Goal: Task Accomplishment & Management: Use online tool/utility

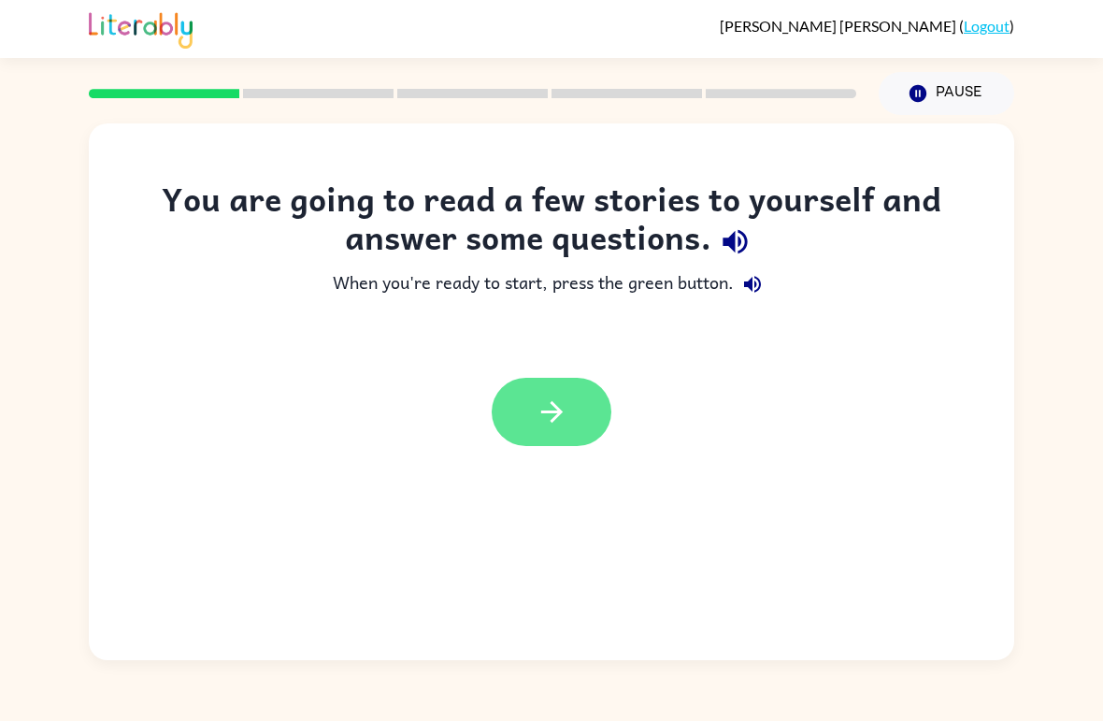
click at [581, 397] on button "button" at bounding box center [552, 412] width 120 height 68
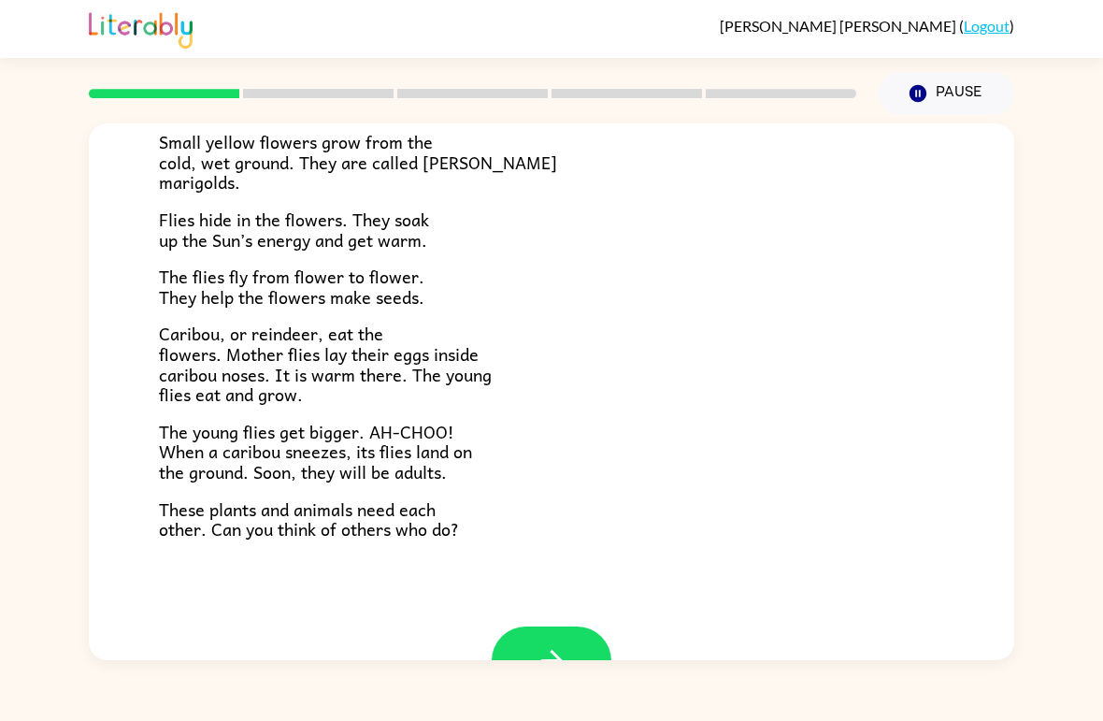
scroll to position [318, 0]
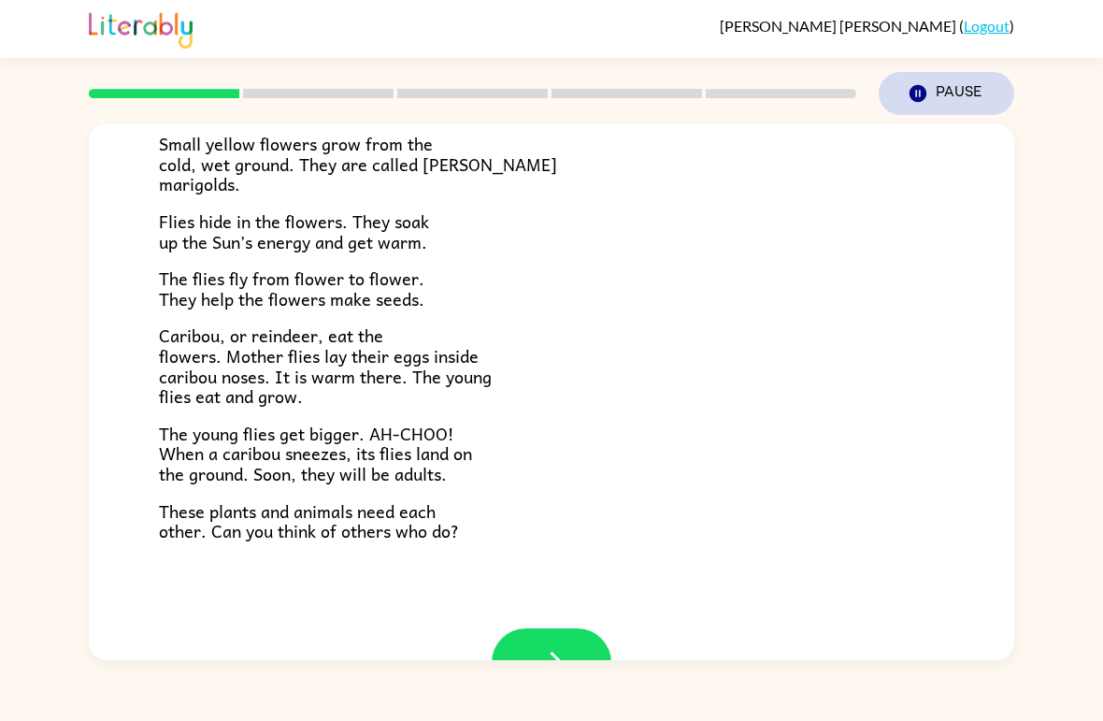
click at [919, 100] on icon "button" at bounding box center [917, 93] width 17 height 17
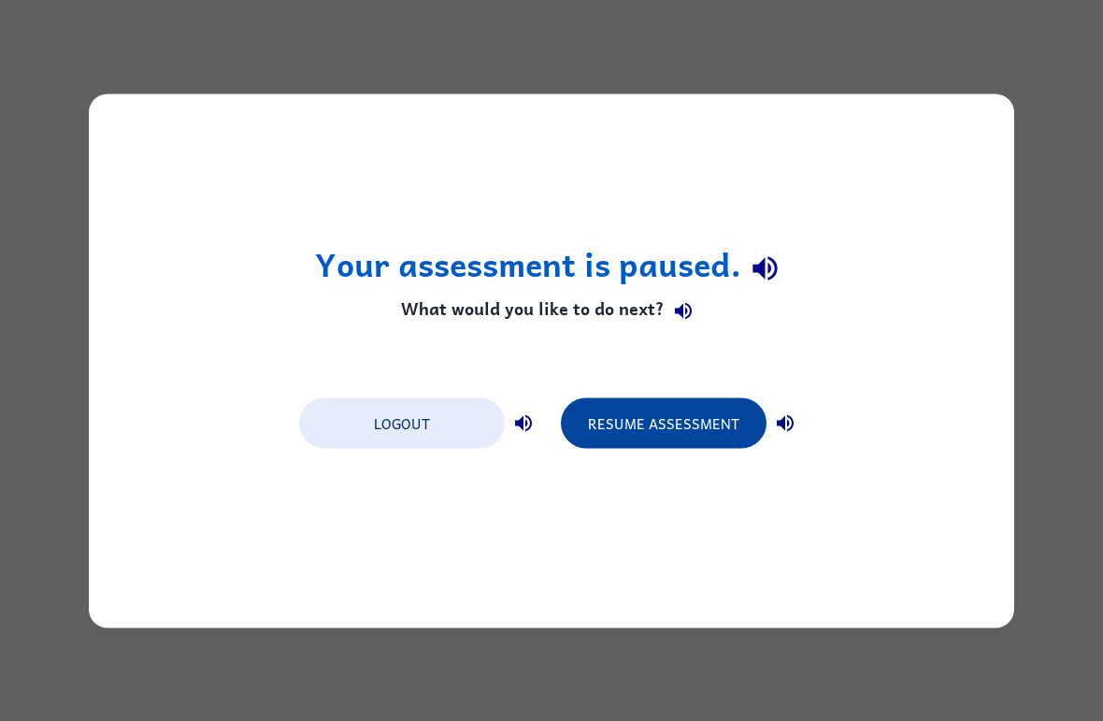
click at [653, 419] on button "Resume Assessment" at bounding box center [664, 422] width 206 height 50
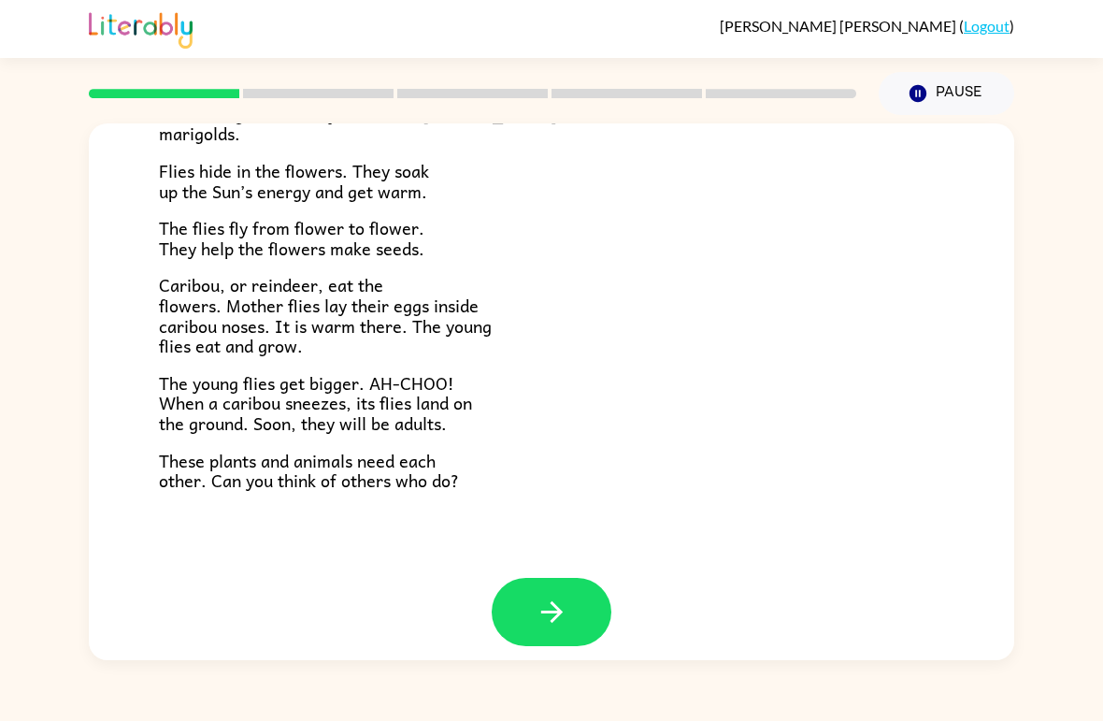
scroll to position [368, 0]
click at [579, 602] on button "button" at bounding box center [552, 612] width 120 height 68
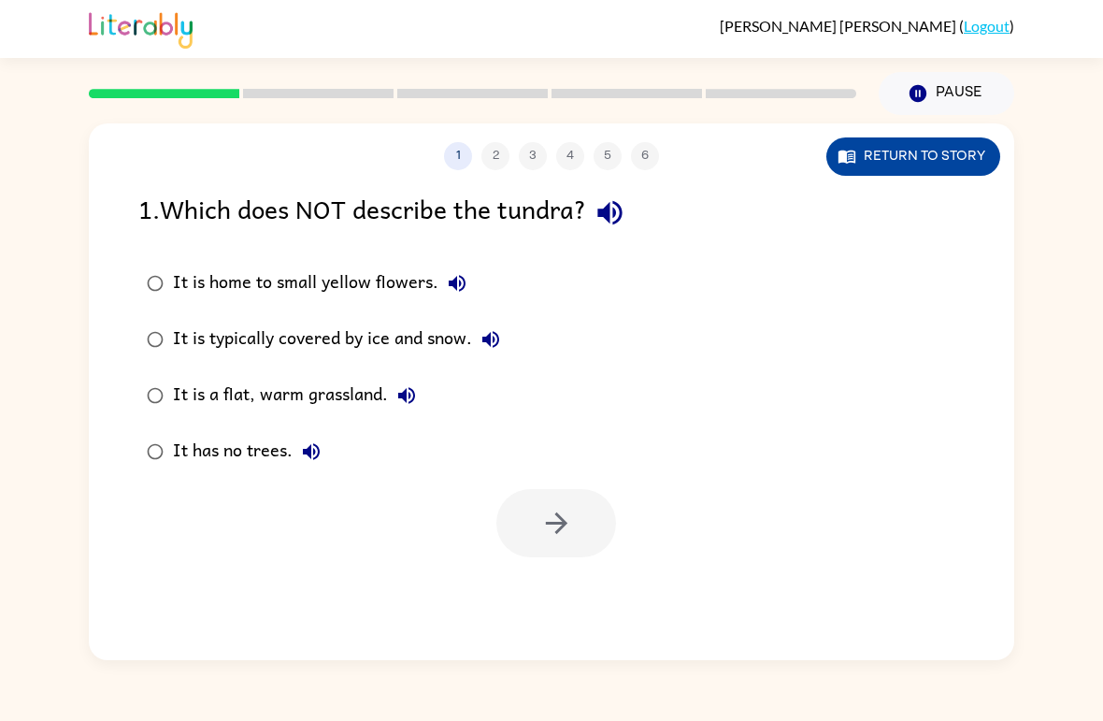
click at [909, 152] on button "Return to story" at bounding box center [913, 156] width 174 height 38
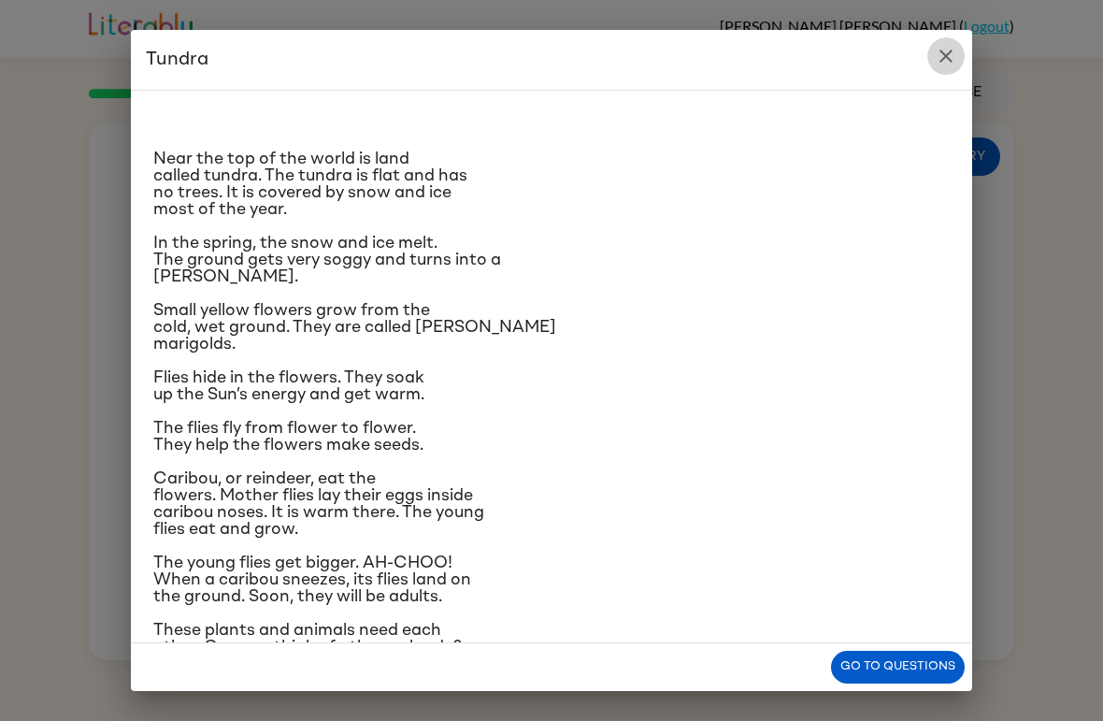
click at [937, 71] on button "close" at bounding box center [945, 55] width 37 height 37
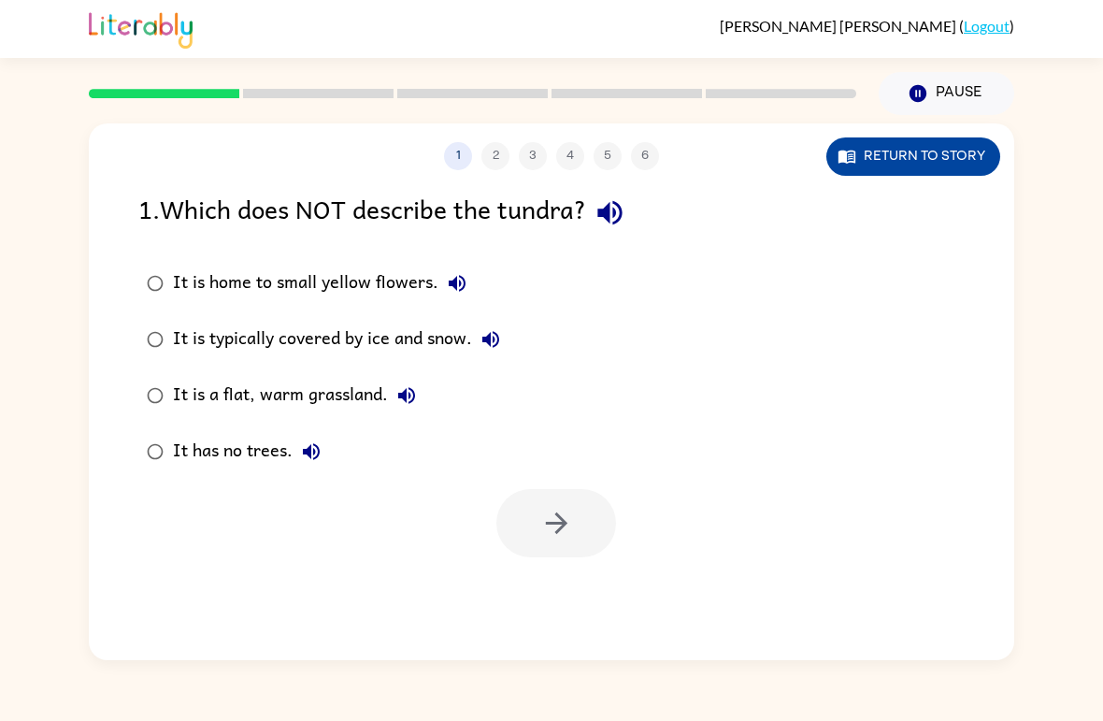
click at [916, 159] on button "Return to story" at bounding box center [913, 156] width 174 height 38
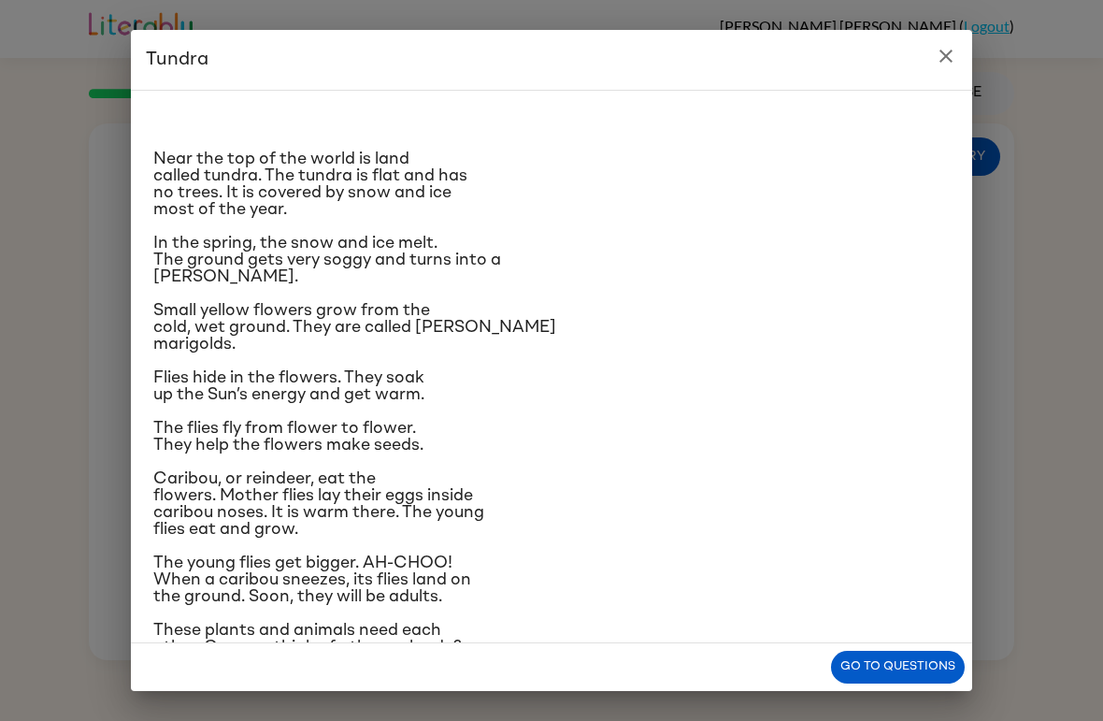
click at [963, 56] on button "close" at bounding box center [945, 55] width 37 height 37
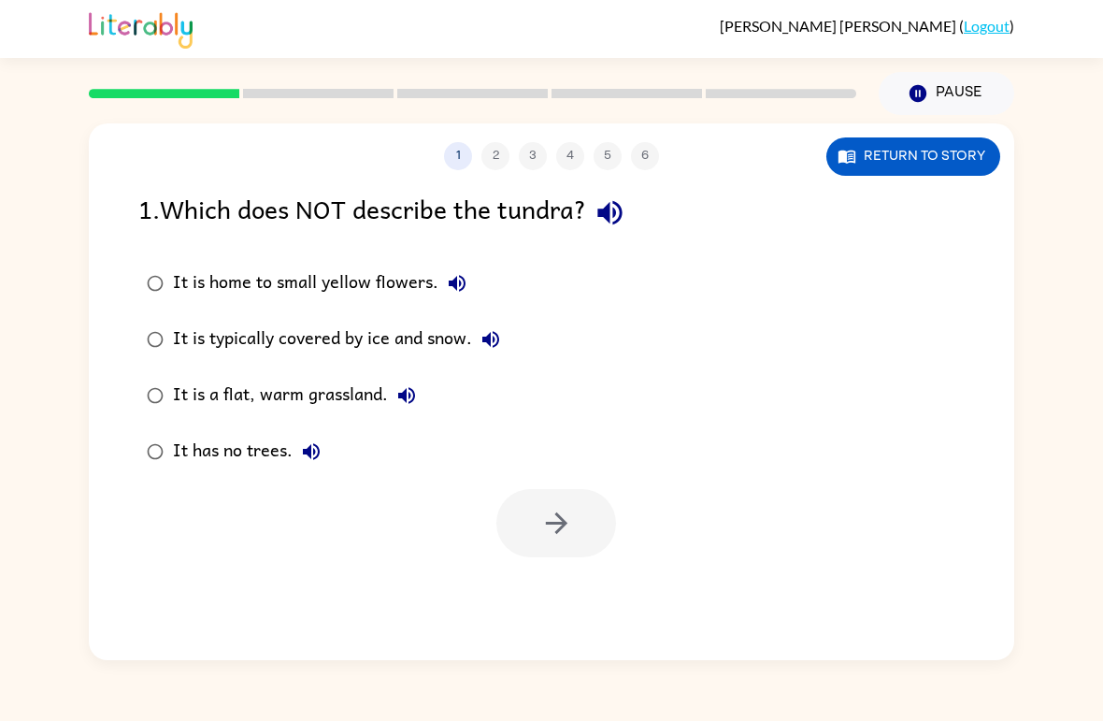
click at [339, 395] on div "It is a flat, warm grassland." at bounding box center [299, 395] width 252 height 37
click at [568, 501] on button "button" at bounding box center [556, 523] width 120 height 68
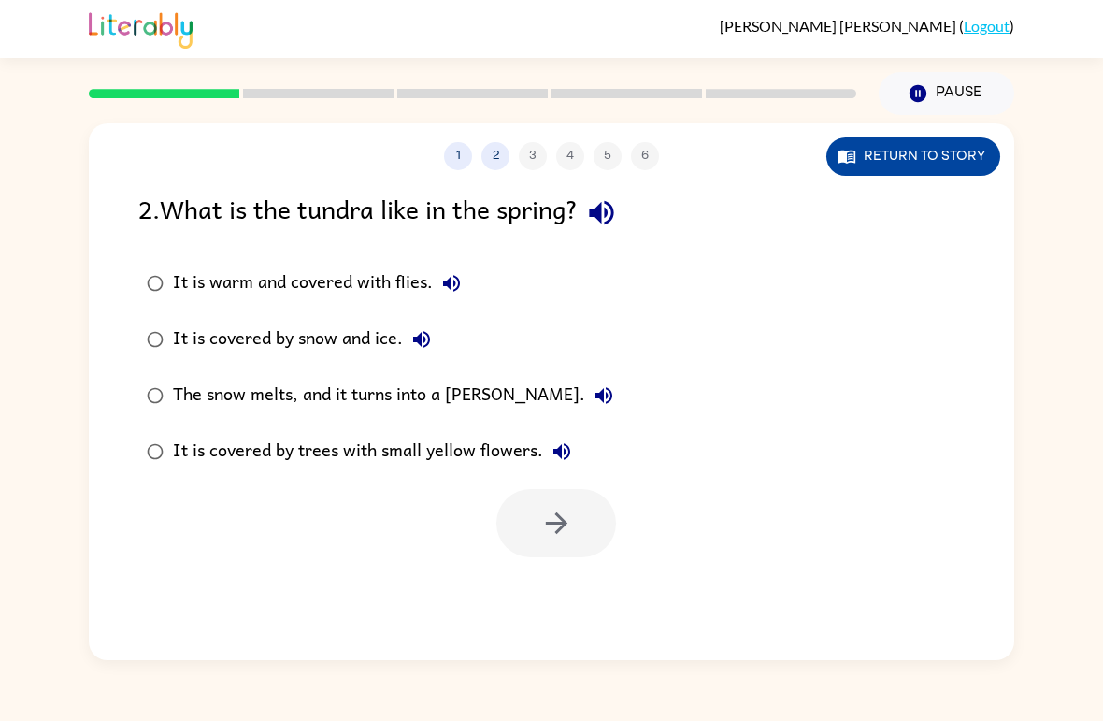
click at [932, 157] on button "Return to story" at bounding box center [913, 156] width 174 height 38
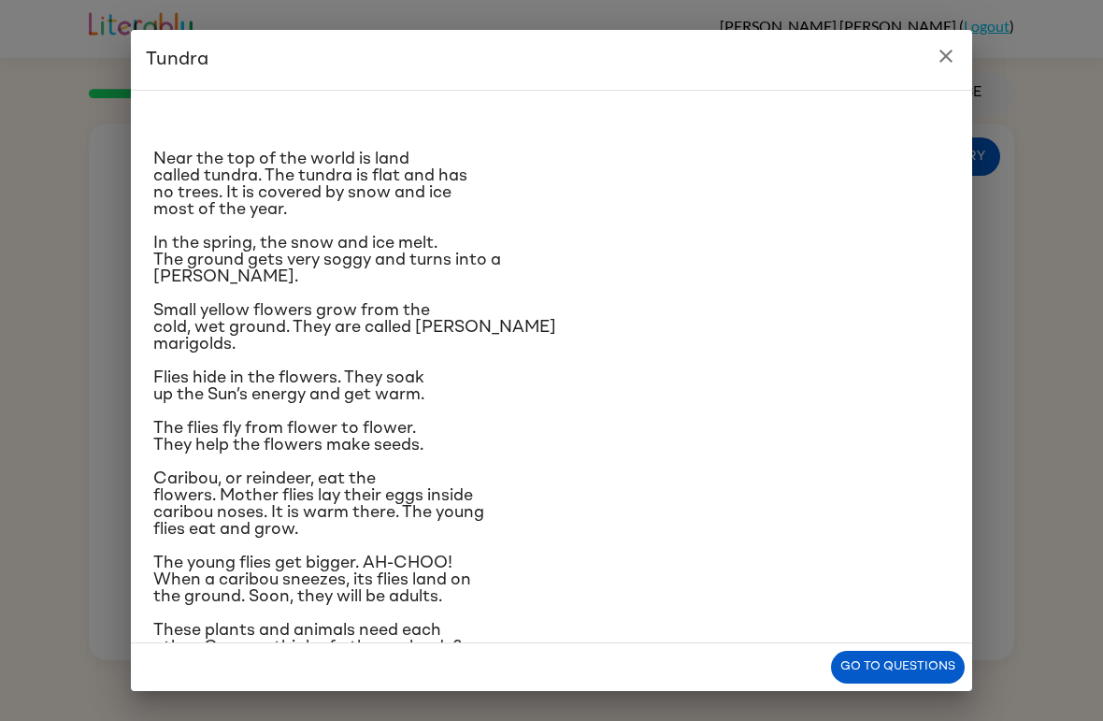
click at [948, 50] on icon "close" at bounding box center [946, 56] width 22 height 22
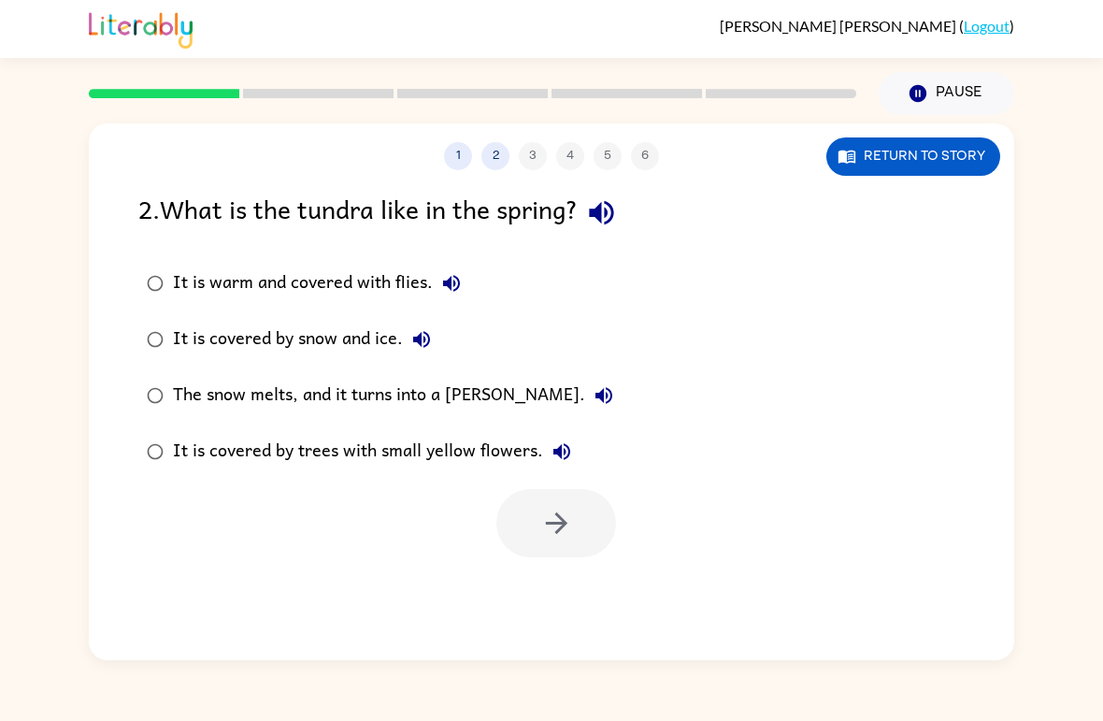
click at [274, 390] on div "The snow melts, and it turns into a [PERSON_NAME]." at bounding box center [398, 395] width 450 height 37
click at [600, 532] on button "button" at bounding box center [556, 523] width 120 height 68
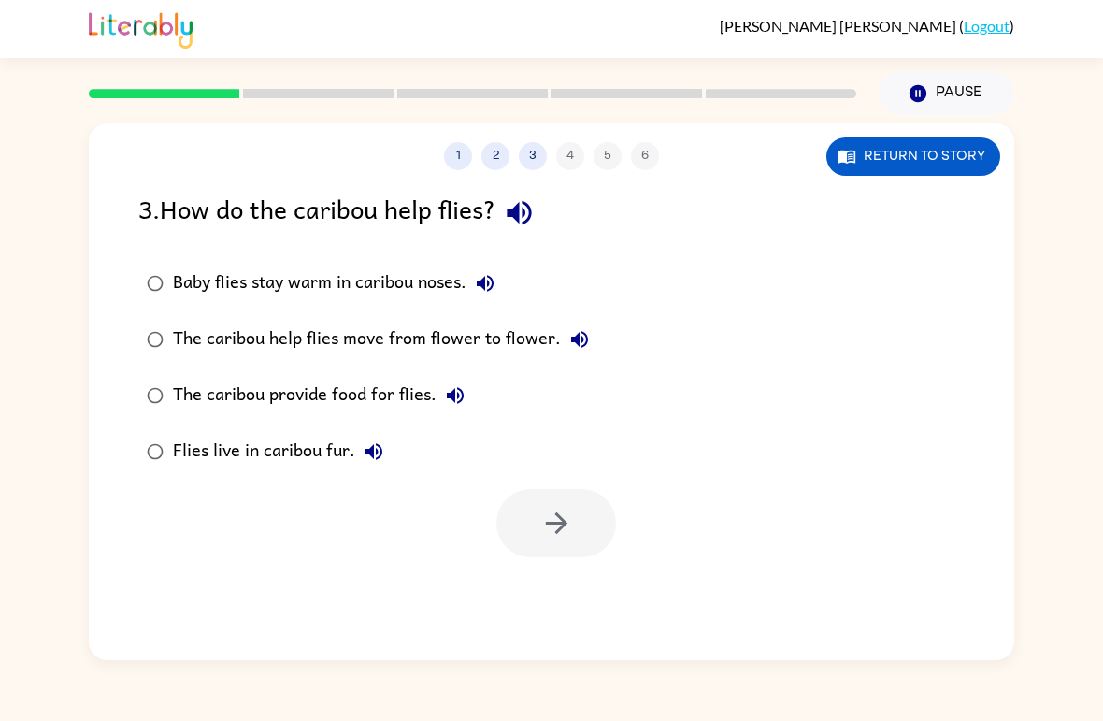
click at [333, 291] on div "Baby flies stay warm in caribou noses." at bounding box center [338, 283] width 331 height 37
click at [589, 524] on button "button" at bounding box center [556, 523] width 120 height 68
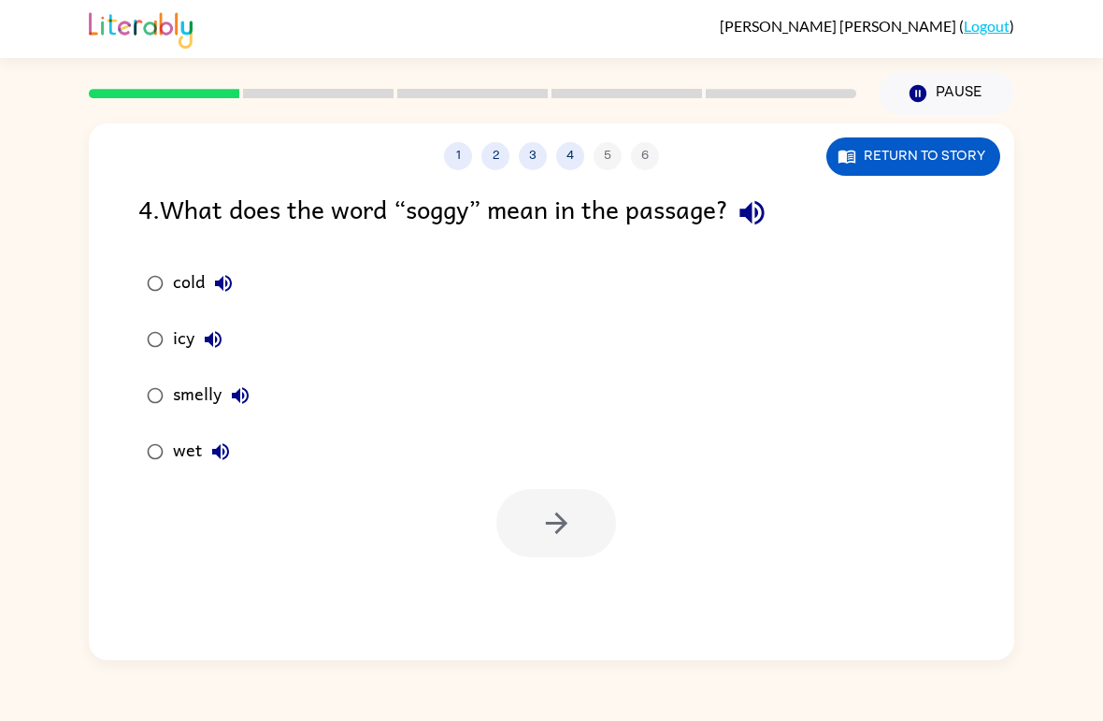
click at [190, 453] on div "wet" at bounding box center [206, 451] width 66 height 37
click at [570, 534] on icon "button" at bounding box center [556, 523] width 33 height 33
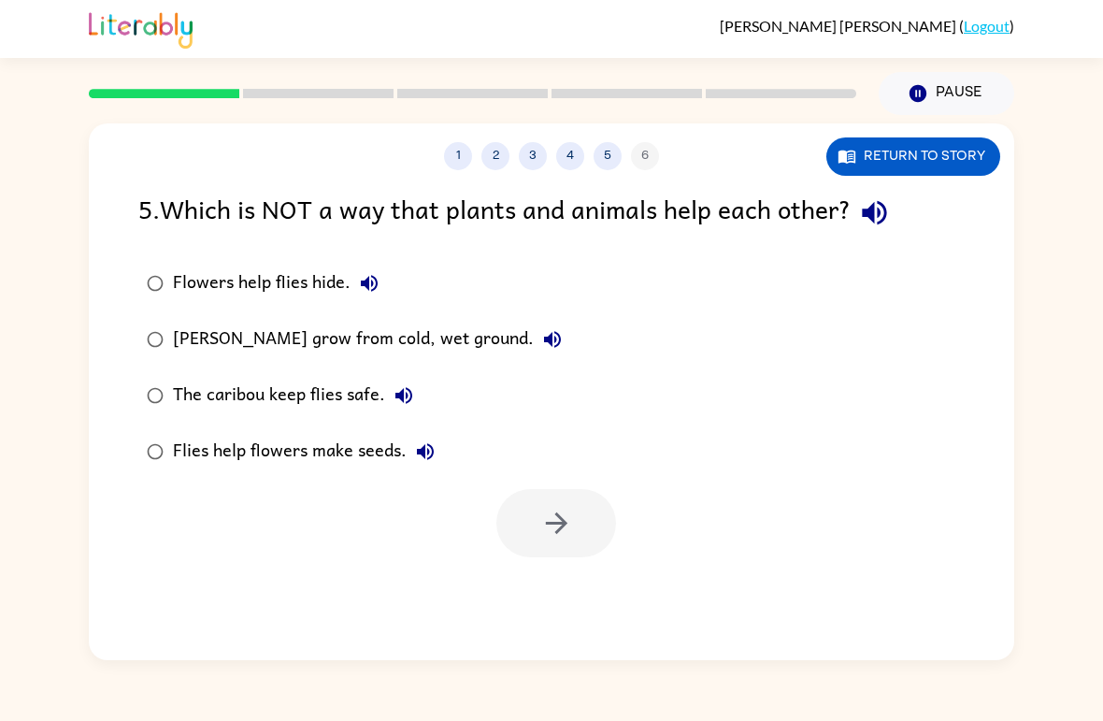
click at [317, 281] on div "Flowers help flies hide." at bounding box center [280, 283] width 215 height 37
click at [556, 518] on icon "button" at bounding box center [556, 523] width 33 height 33
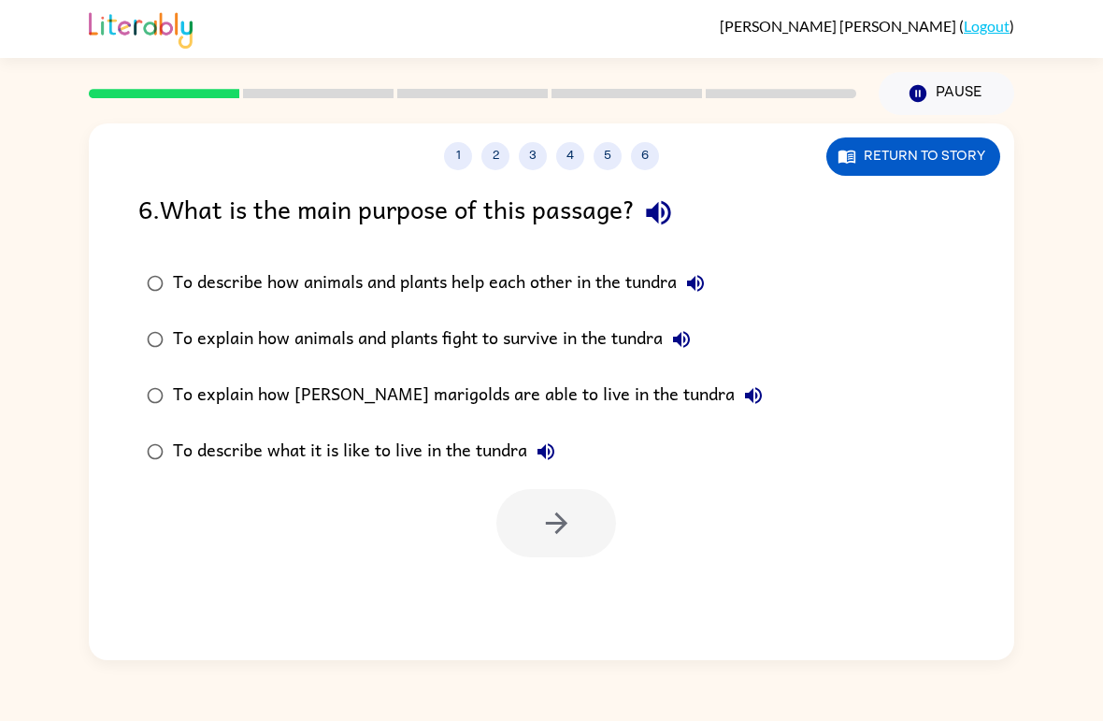
click at [295, 462] on div "To describe what it is like to live in the tundra" at bounding box center [369, 451] width 392 height 37
click at [572, 529] on icon "button" at bounding box center [556, 523] width 33 height 33
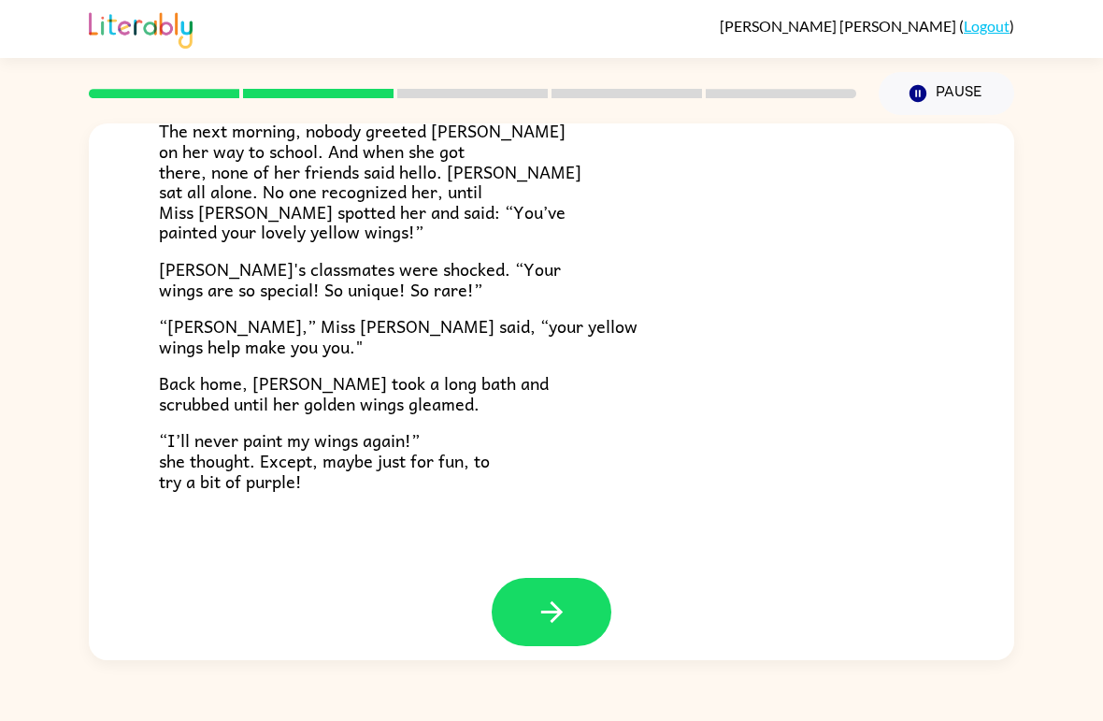
scroll to position [503, 0]
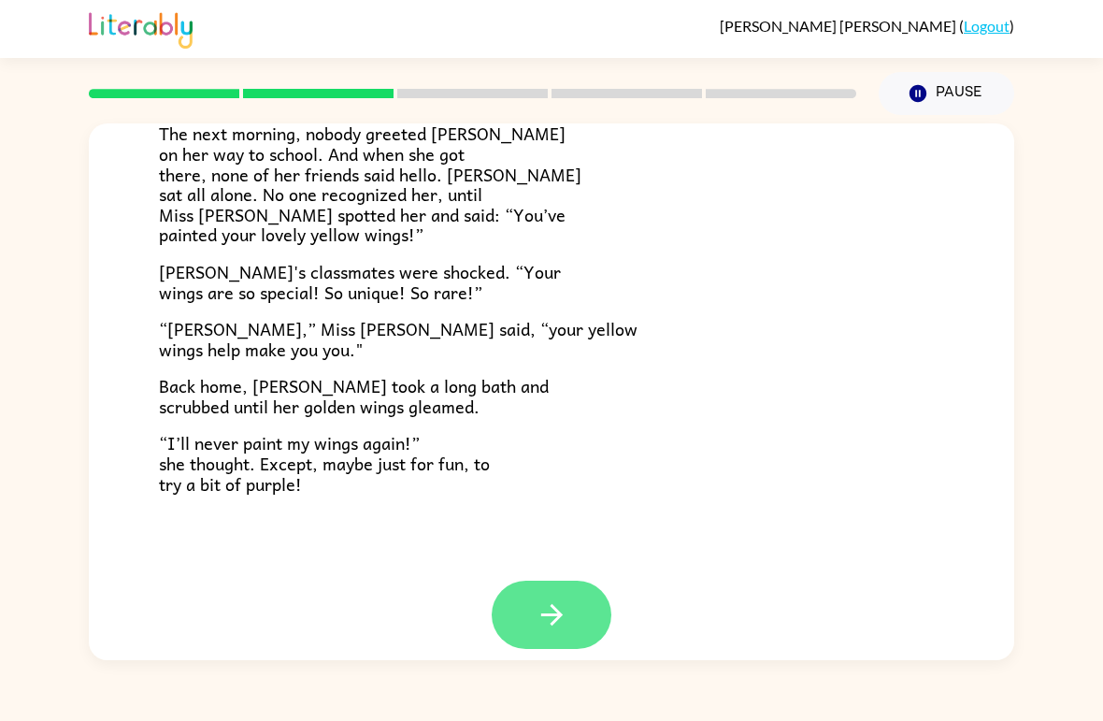
click at [589, 606] on button "button" at bounding box center [552, 614] width 120 height 68
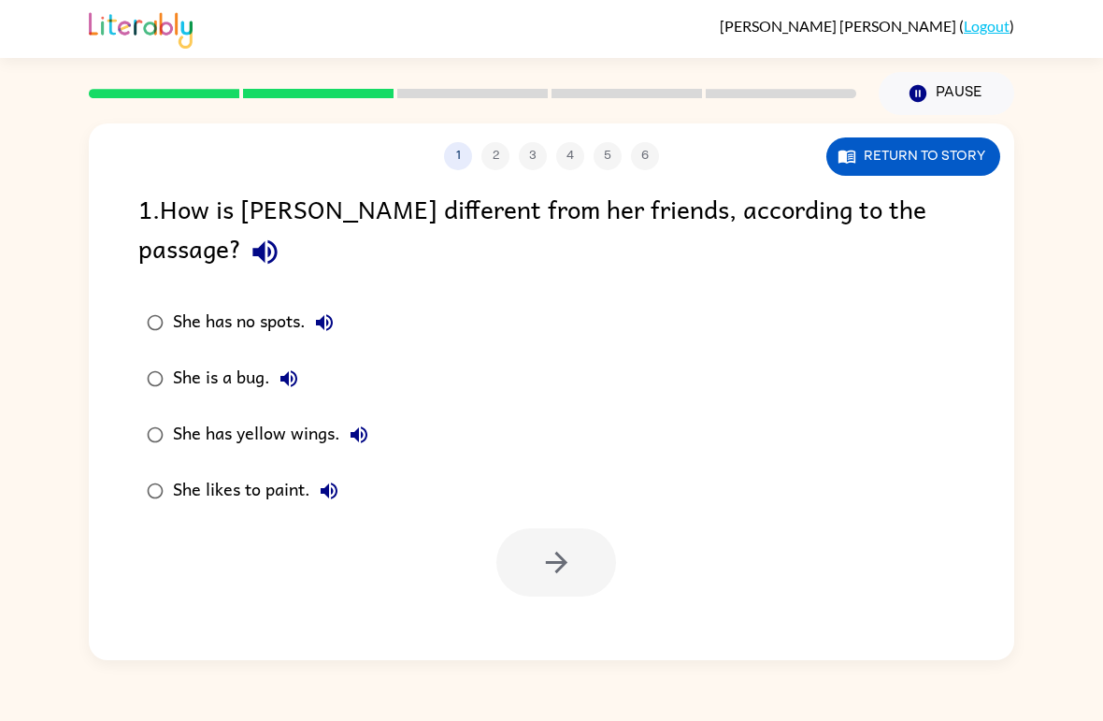
scroll to position [0, 0]
click at [265, 416] on div "She has yellow wings." at bounding box center [275, 434] width 205 height 37
click at [572, 556] on button "button" at bounding box center [556, 562] width 120 height 68
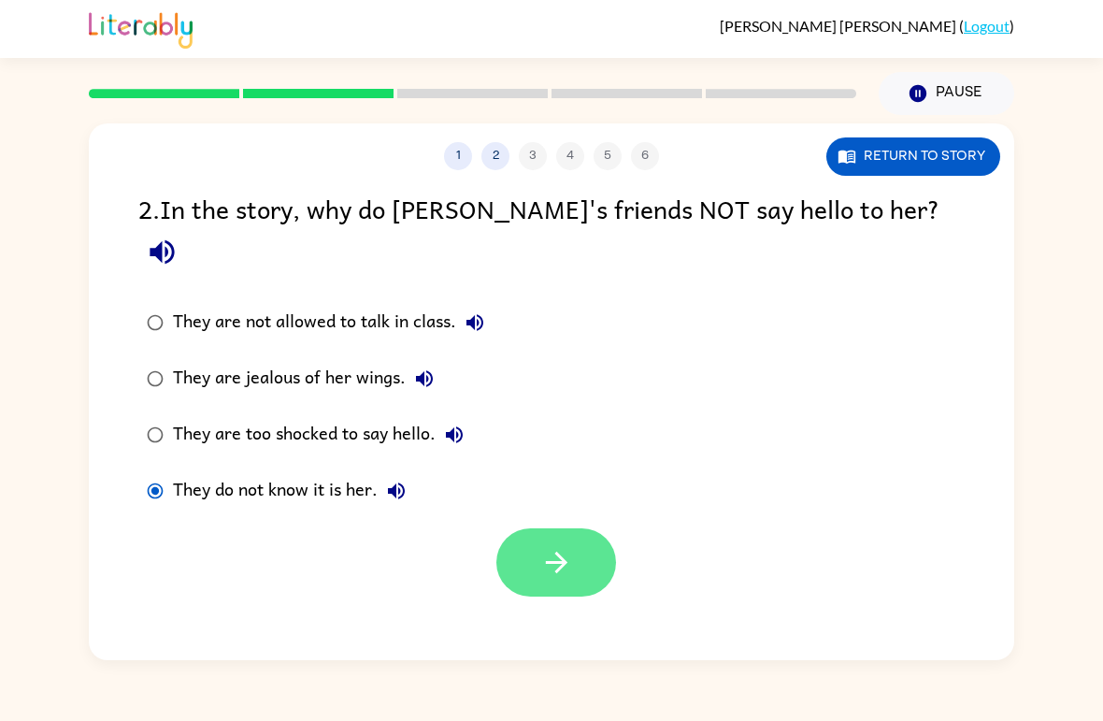
click at [547, 554] on button "button" at bounding box center [556, 562] width 120 height 68
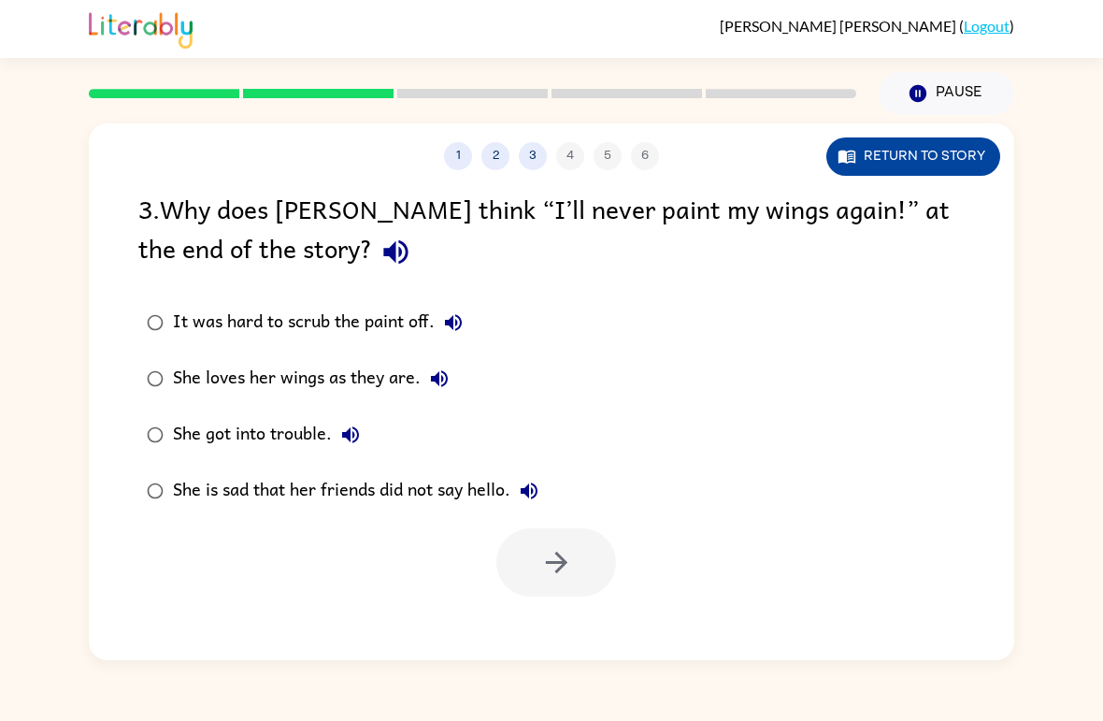
click at [961, 149] on button "Return to story" at bounding box center [913, 156] width 174 height 38
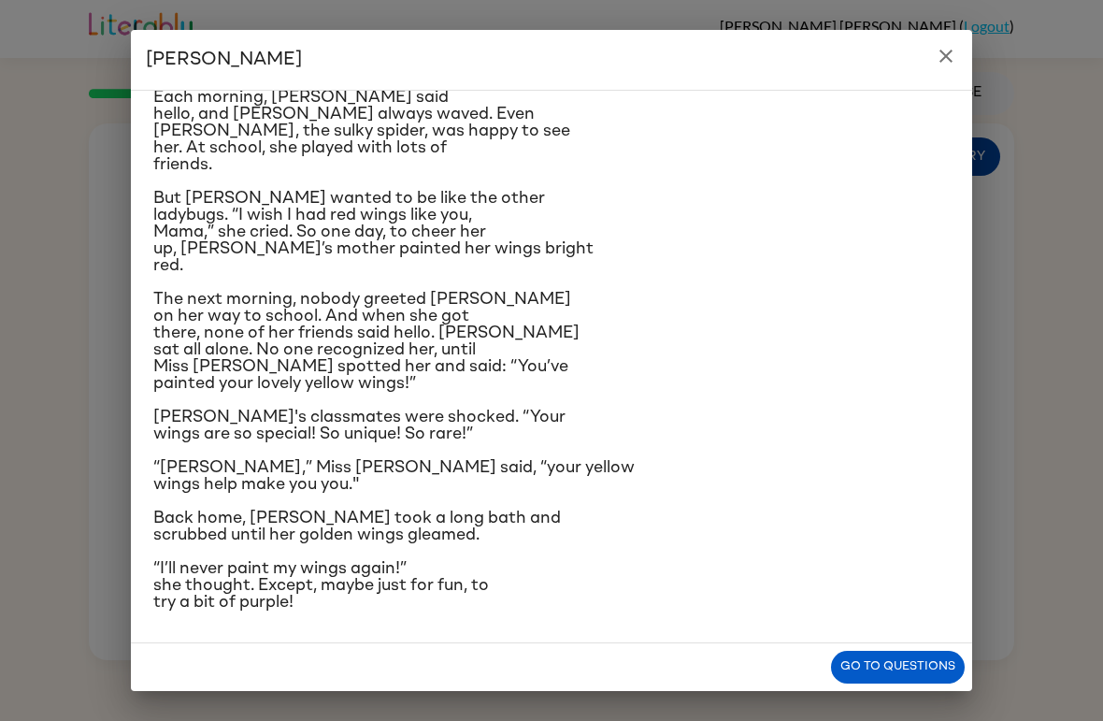
scroll to position [324, 0]
click at [944, 59] on icon "close" at bounding box center [945, 56] width 13 height 13
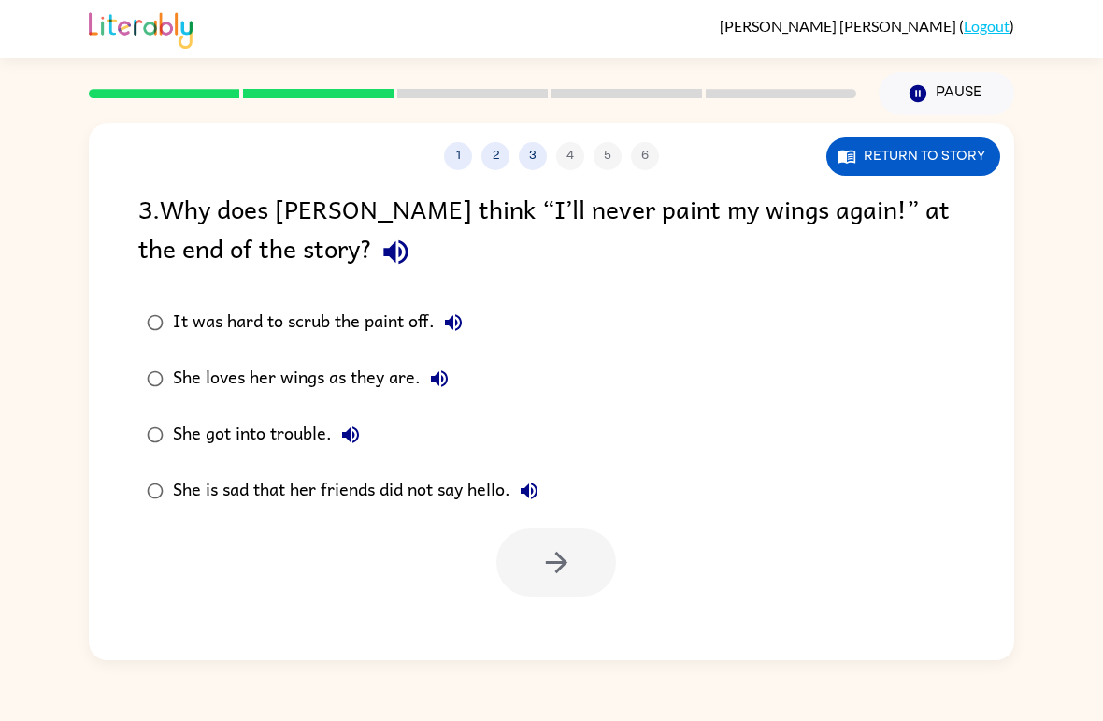
click at [437, 315] on button "It was hard to scrub the paint off." at bounding box center [453, 322] width 37 height 37
click at [451, 318] on icon "button" at bounding box center [453, 322] width 22 height 22
click at [455, 322] on icon "button" at bounding box center [453, 322] width 22 height 22
click at [437, 317] on button "It was hard to scrub the paint off." at bounding box center [453, 322] width 37 height 37
click at [257, 366] on div "She loves her wings as they are." at bounding box center [315, 378] width 285 height 37
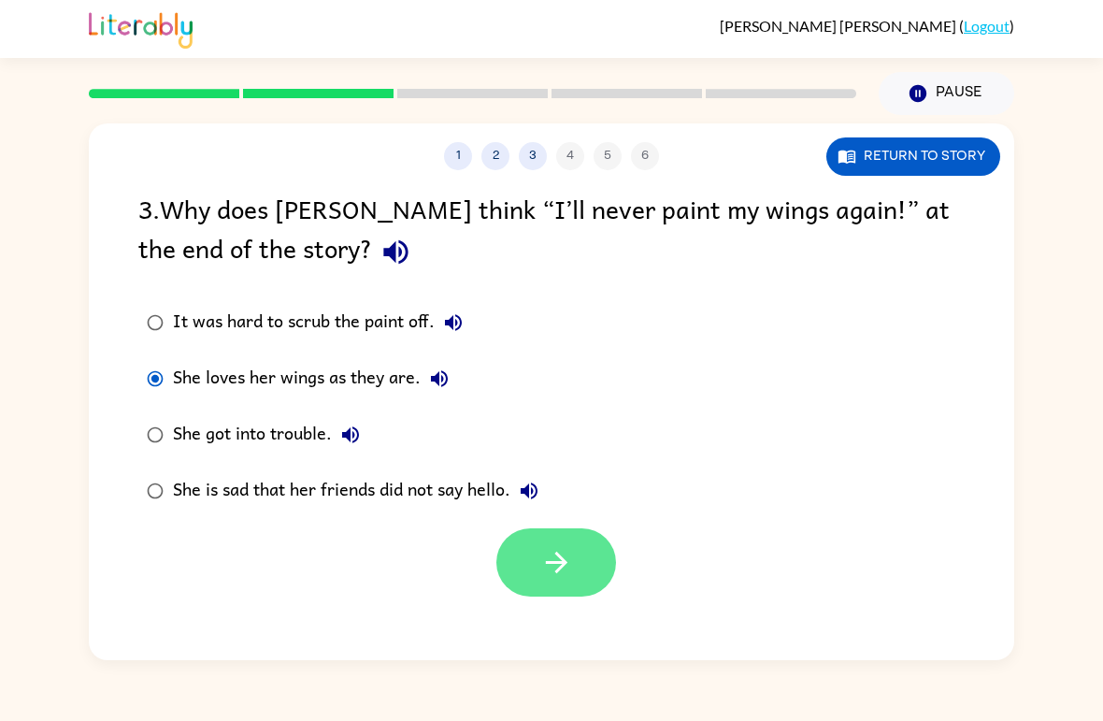
click at [555, 544] on button "button" at bounding box center [556, 562] width 120 height 68
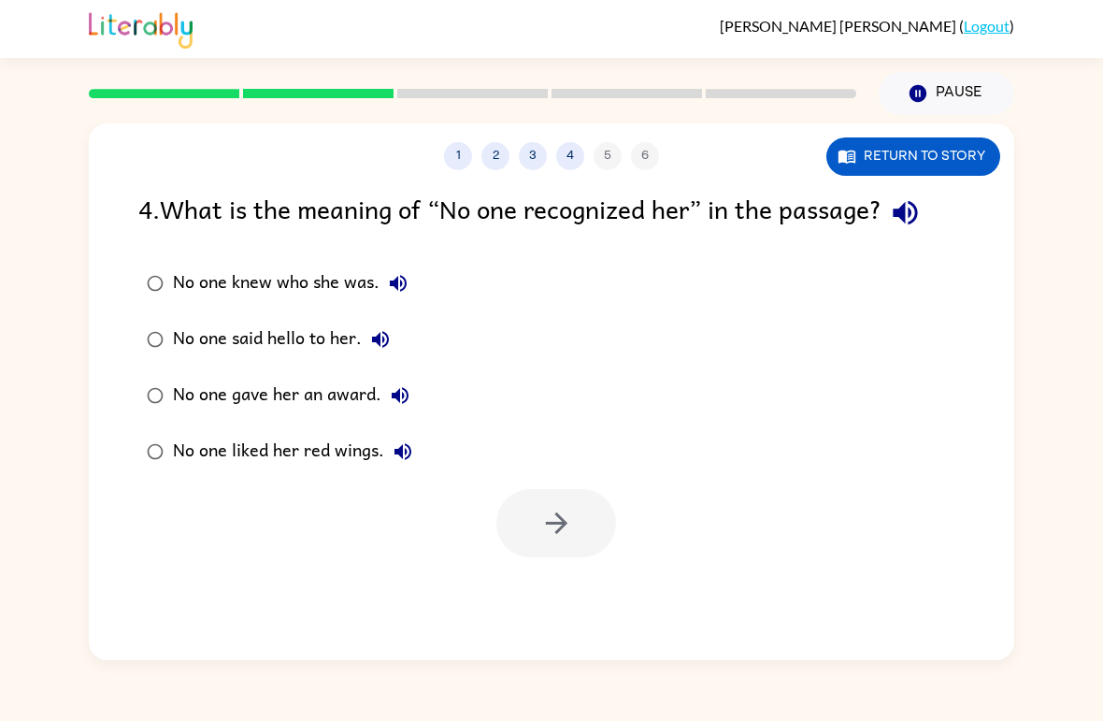
click at [236, 272] on div "No one knew who she was." at bounding box center [295, 283] width 244 height 37
click at [577, 525] on button "button" at bounding box center [556, 523] width 120 height 68
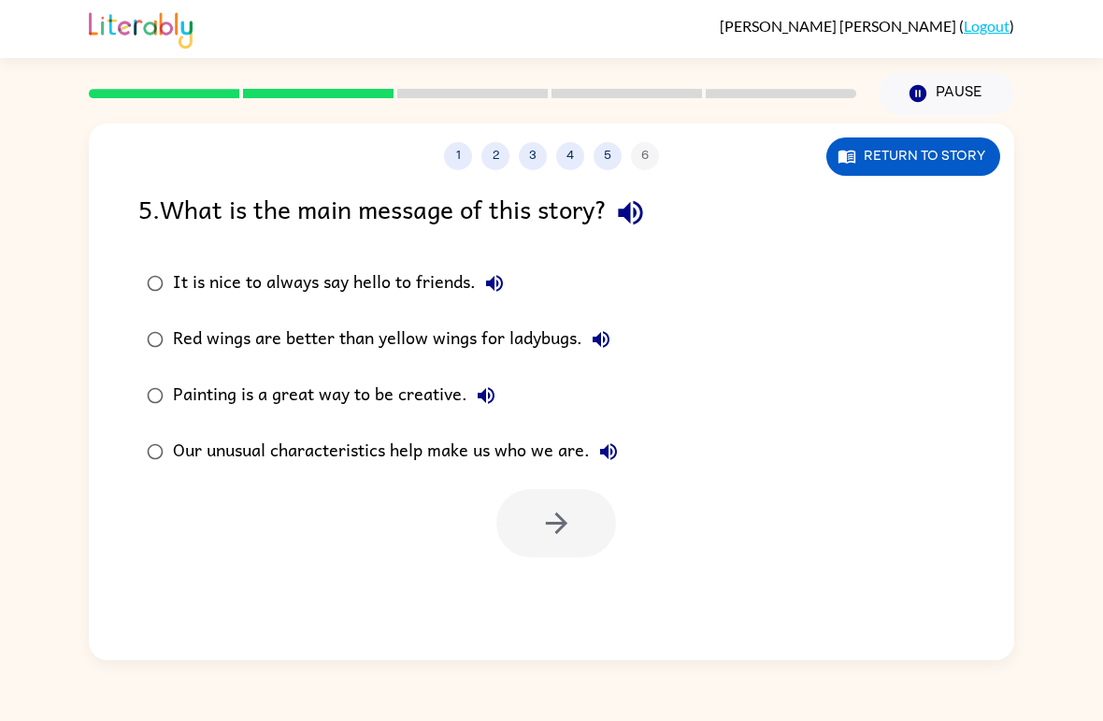
click at [375, 454] on div "Our unusual characteristics help make us who we are." at bounding box center [400, 451] width 454 height 37
click at [594, 522] on button "button" at bounding box center [556, 523] width 120 height 68
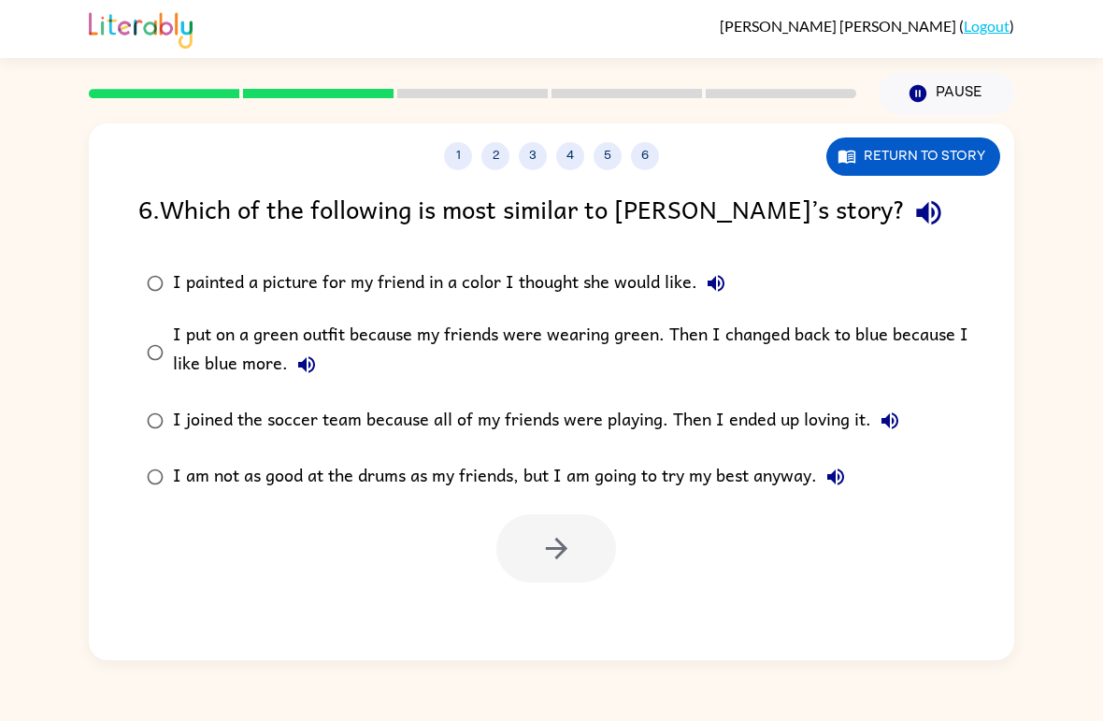
click at [528, 279] on div "I painted a picture for my friend in a color I thought she would like." at bounding box center [454, 283] width 562 height 37
click at [577, 569] on button "button" at bounding box center [556, 548] width 120 height 68
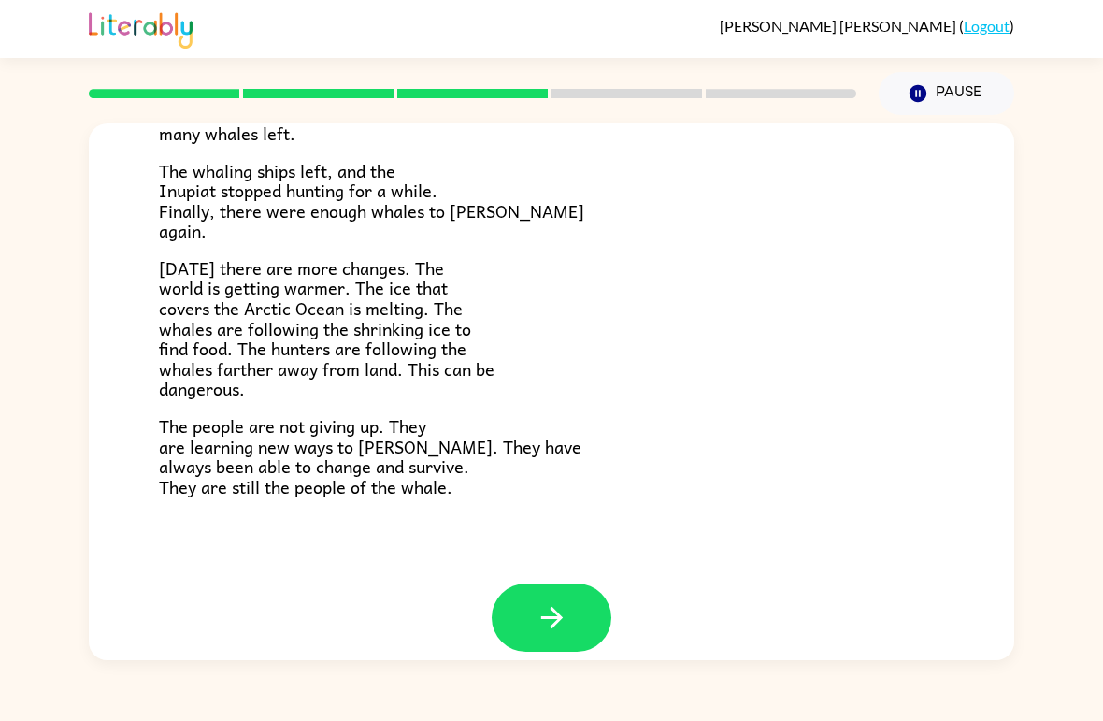
scroll to position [607, 0]
click at [551, 602] on icon "button" at bounding box center [552, 618] width 33 height 33
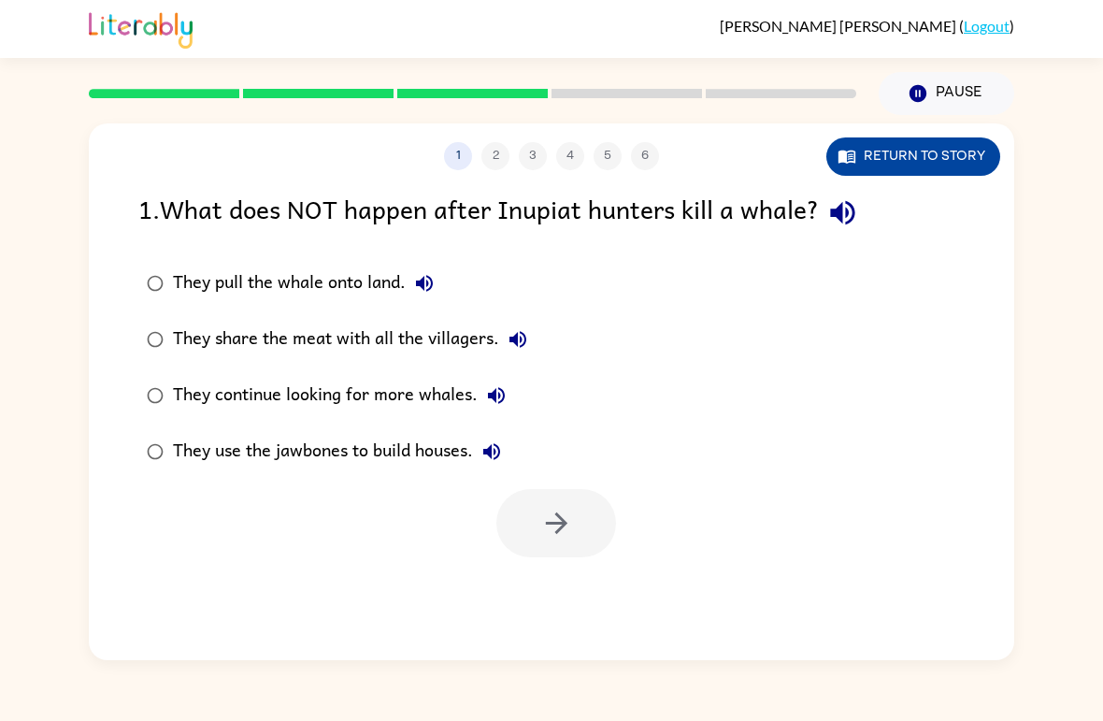
click at [851, 170] on button "Return to story" at bounding box center [913, 156] width 174 height 38
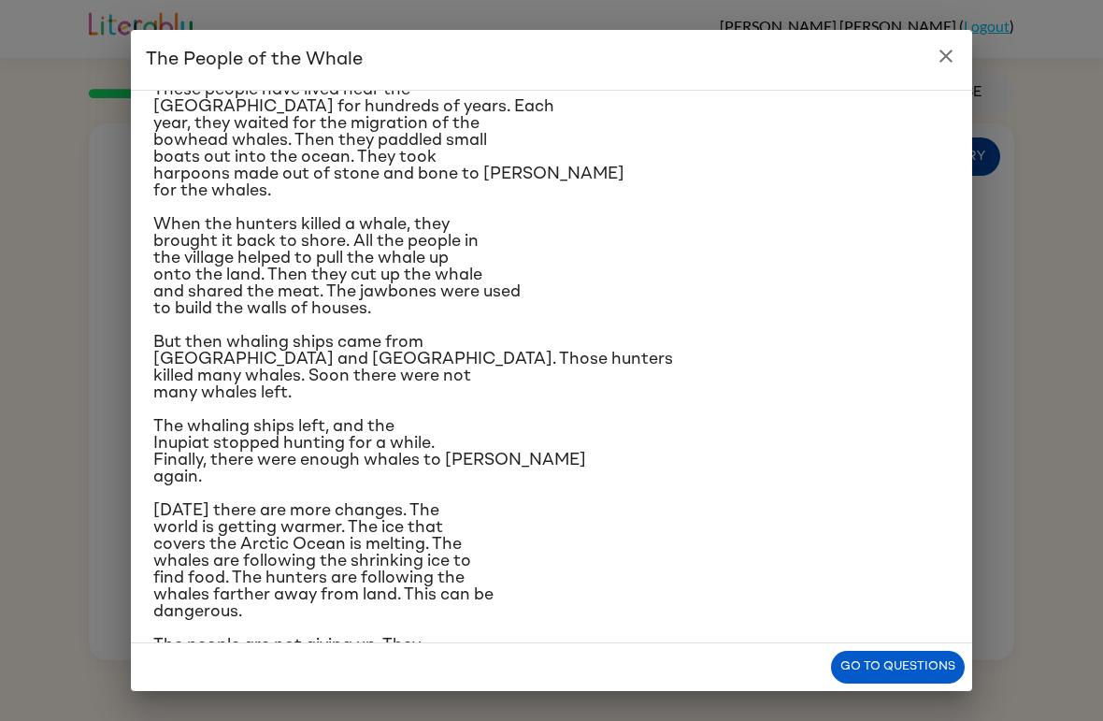
scroll to position [157, 0]
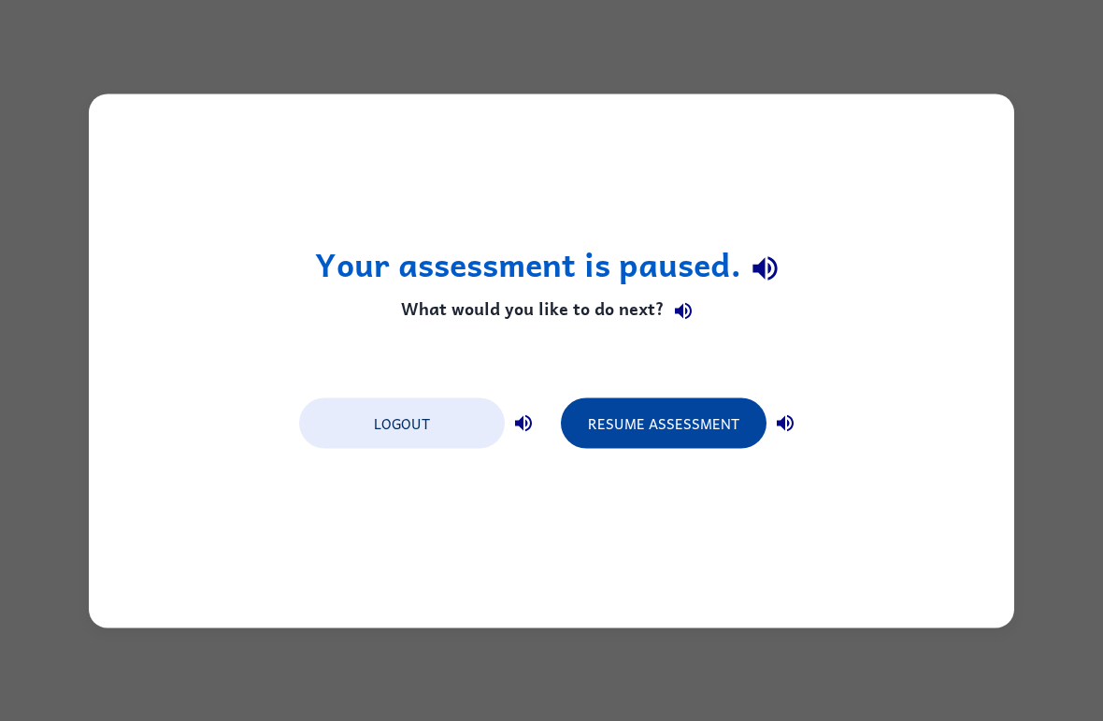
click at [709, 418] on button "Resume Assessment" at bounding box center [664, 422] width 206 height 50
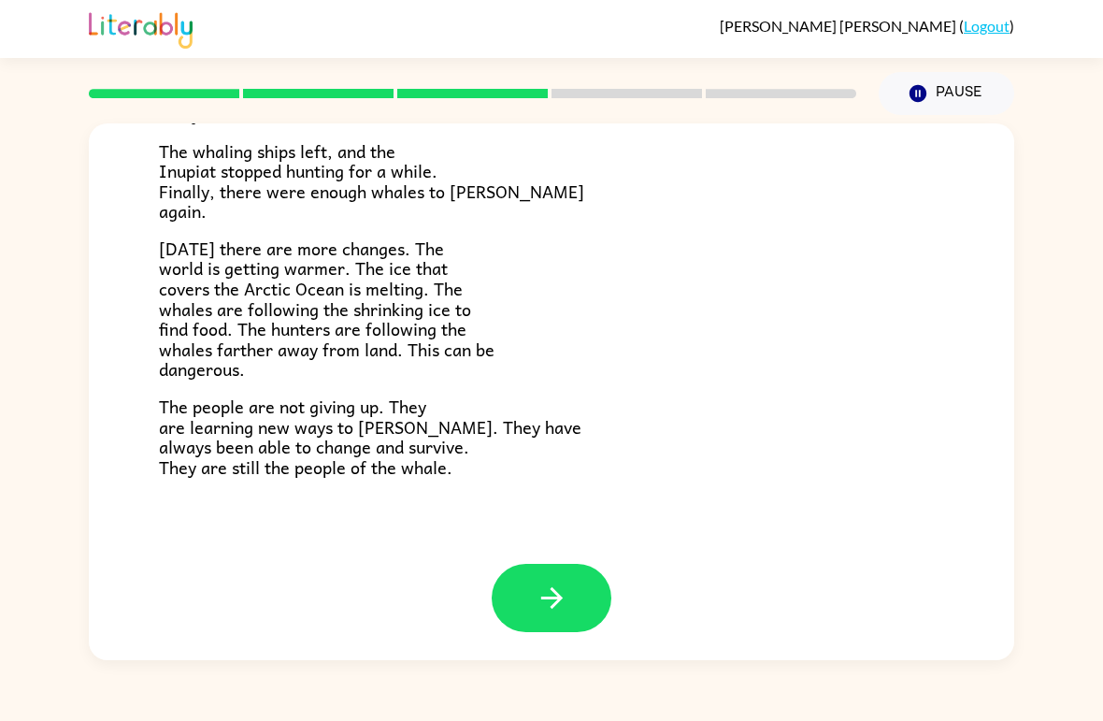
scroll to position [607, 0]
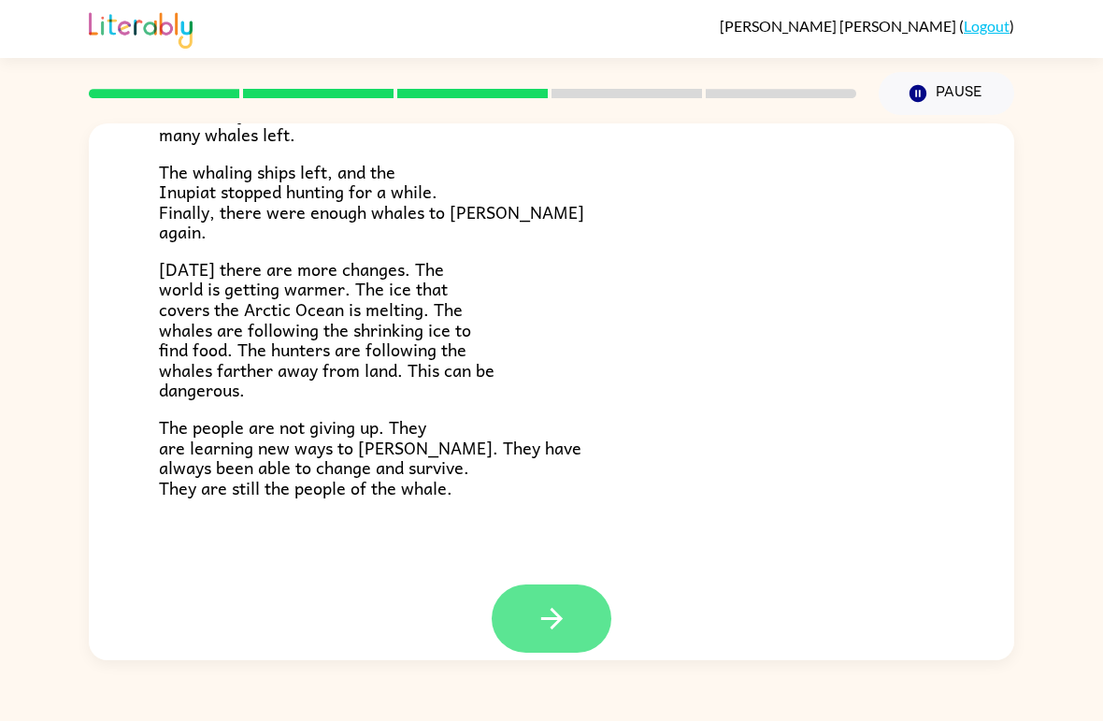
click at [567, 605] on icon "button" at bounding box center [552, 618] width 33 height 33
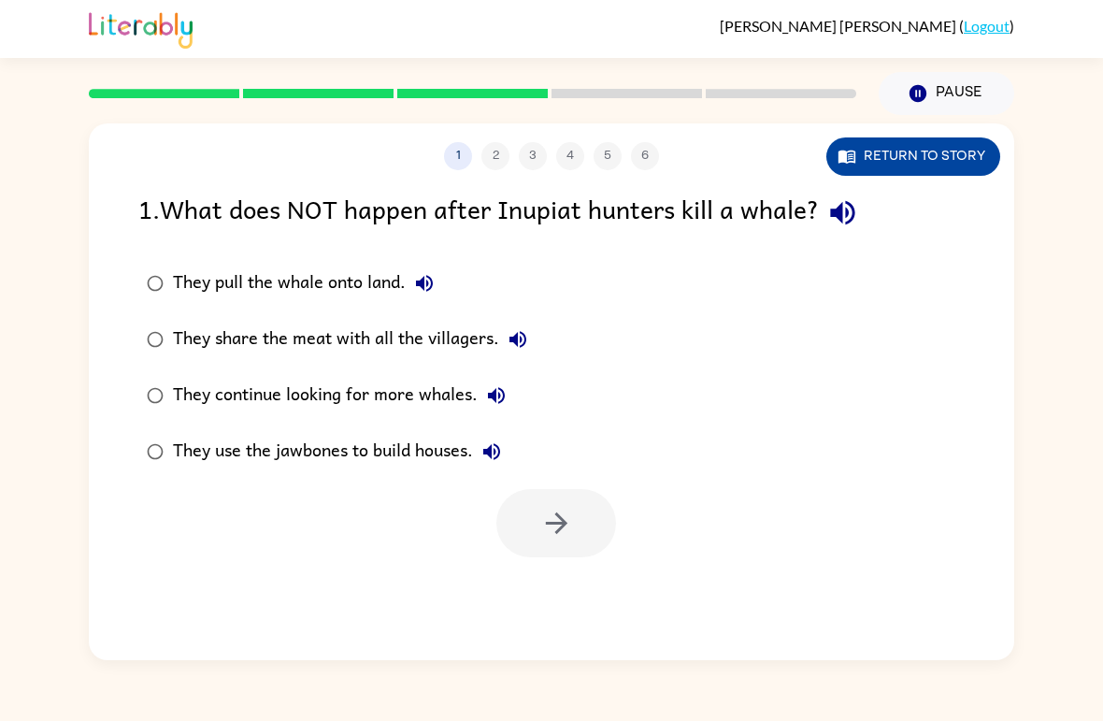
click at [893, 145] on button "Return to story" at bounding box center [913, 156] width 174 height 38
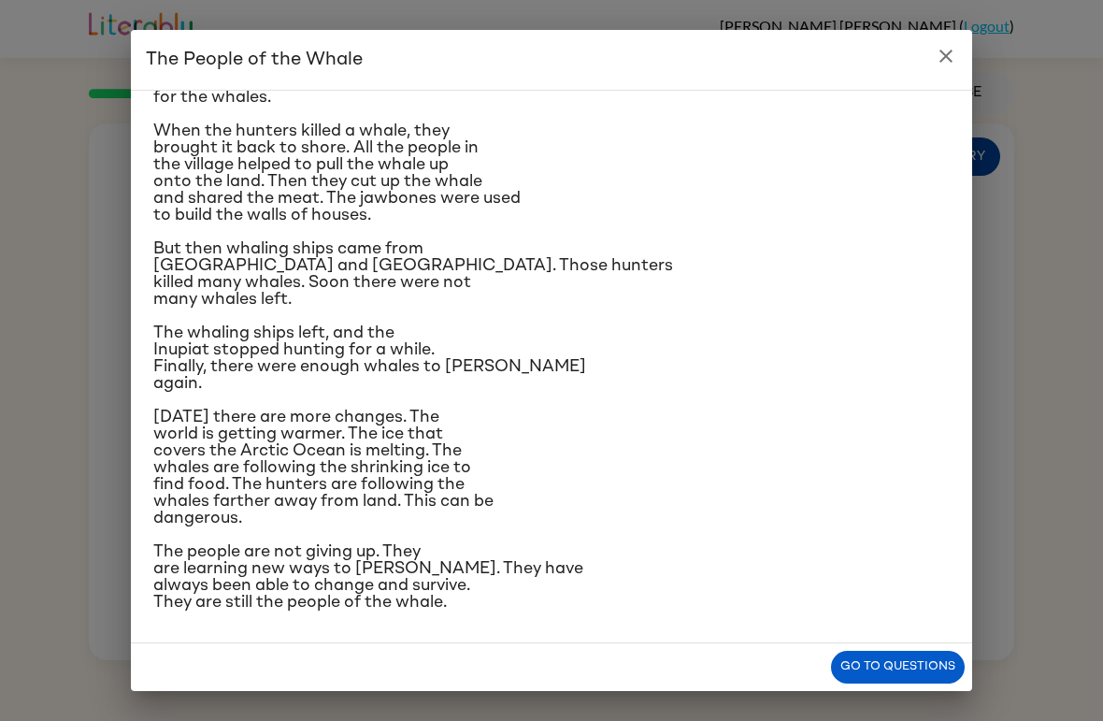
scroll to position [448, 0]
click at [952, 56] on icon "close" at bounding box center [946, 56] width 22 height 22
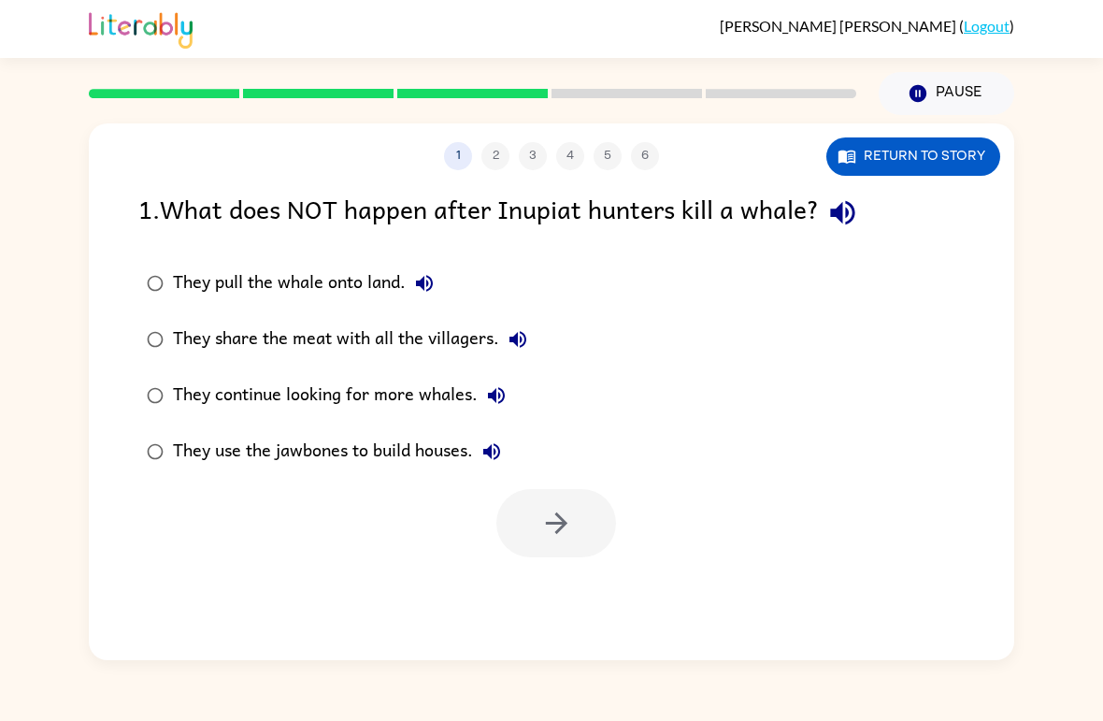
click at [302, 449] on div "They use the jawbones to build houses." at bounding box center [341, 451] width 337 height 37
click at [576, 520] on button "button" at bounding box center [556, 523] width 120 height 68
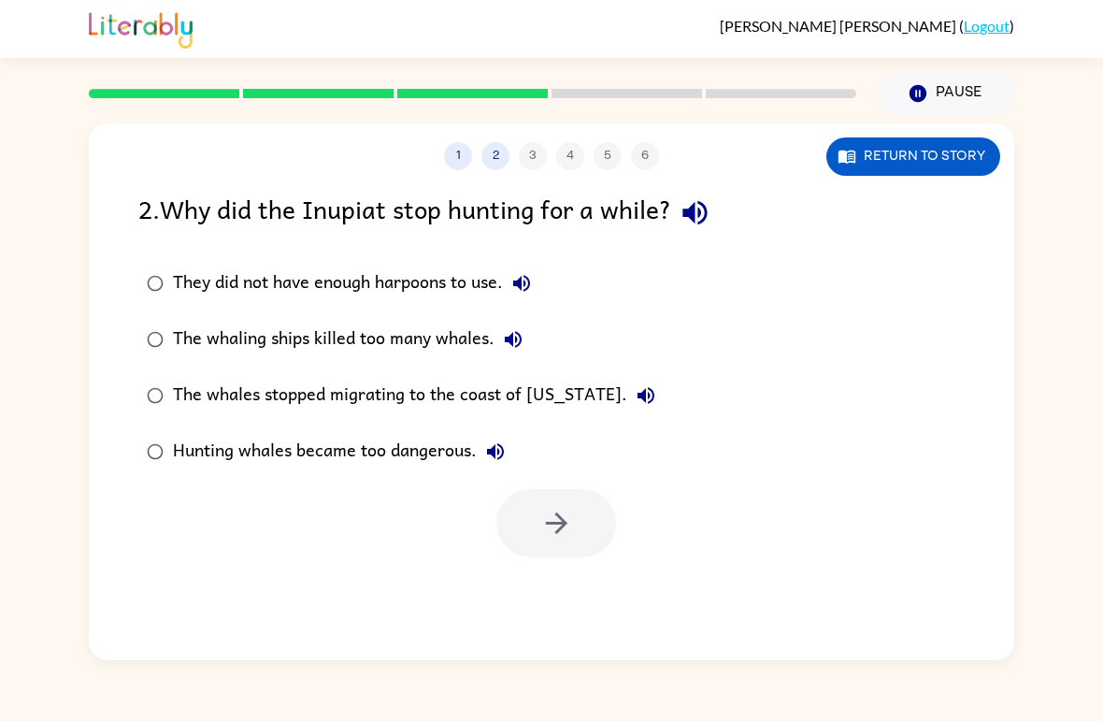
click at [487, 379] on div "The whales stopped migrating to the coast of [US_STATE]." at bounding box center [419, 395] width 492 height 37
click at [561, 526] on icon "button" at bounding box center [556, 523] width 33 height 33
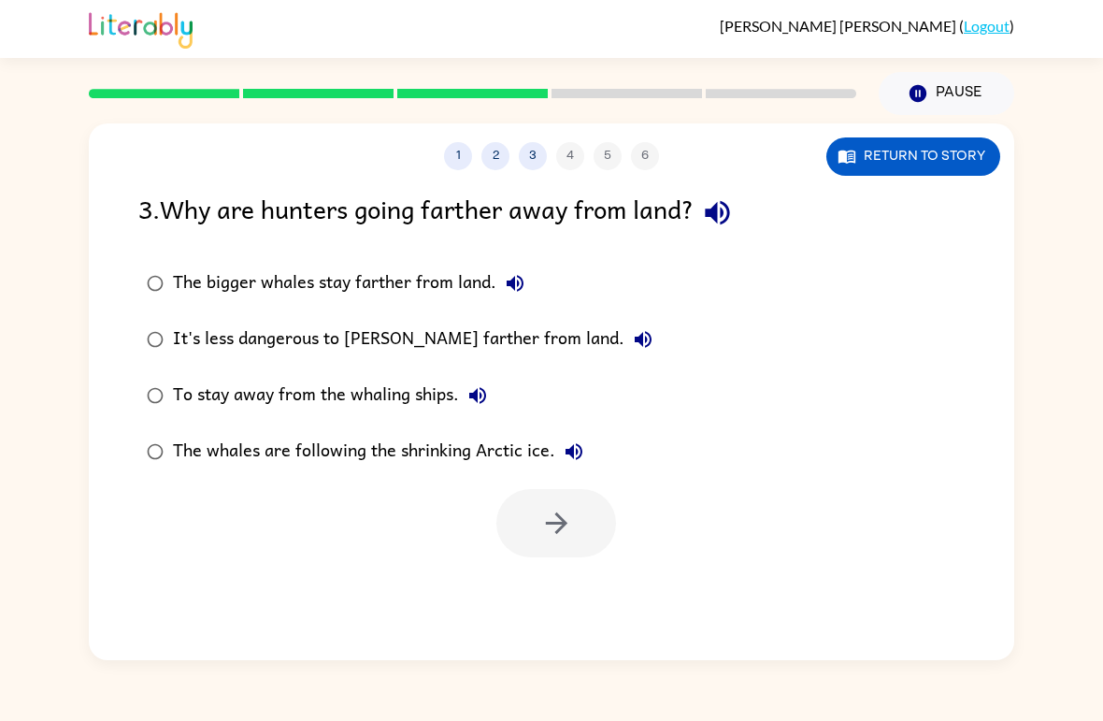
click at [377, 289] on div "The bigger whales stay farther from land." at bounding box center [353, 283] width 361 height 37
click at [562, 539] on icon "button" at bounding box center [556, 523] width 33 height 33
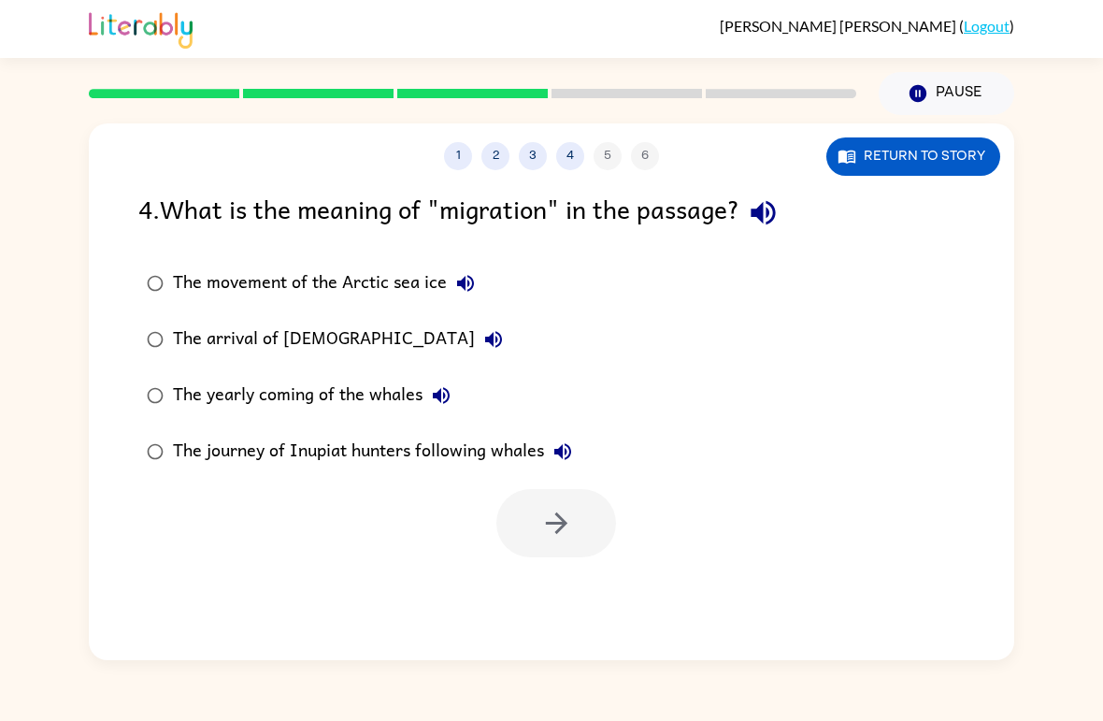
click at [339, 250] on div "4 . What is the meaning of "migration" in the passage? The movement of the Arct…" at bounding box center [551, 373] width 925 height 368
click at [401, 285] on div "The movement of the Arctic sea ice" at bounding box center [328, 283] width 311 height 37
click at [561, 495] on button "button" at bounding box center [556, 523] width 120 height 68
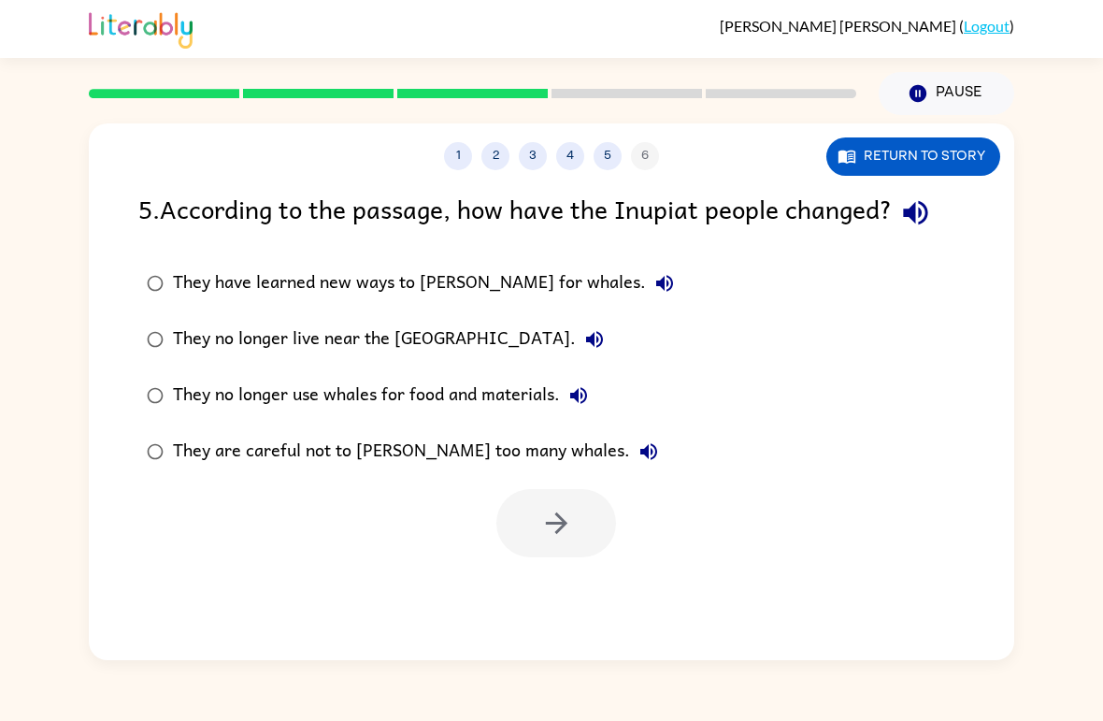
click at [296, 293] on div "They have learned new ways to [PERSON_NAME] for whales." at bounding box center [428, 283] width 510 height 37
click at [561, 534] on icon "button" at bounding box center [556, 523] width 33 height 33
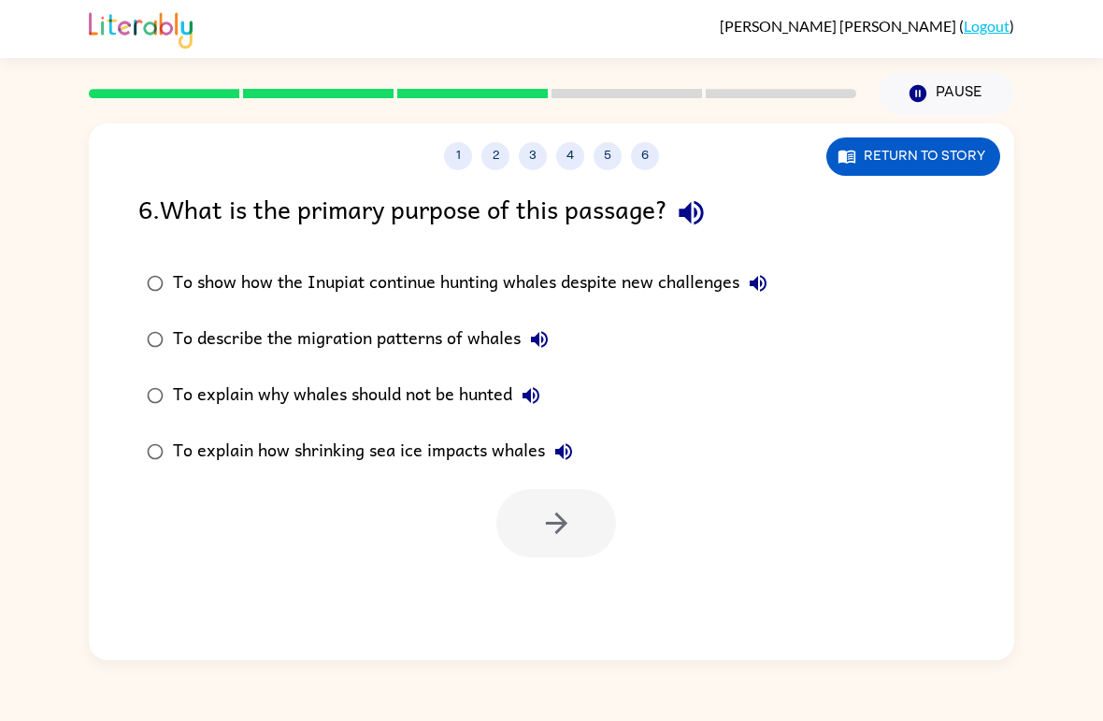
click at [390, 450] on div "To explain how shrinking sea ice impacts whales" at bounding box center [377, 451] width 409 height 37
click at [549, 536] on icon "button" at bounding box center [556, 523] width 33 height 33
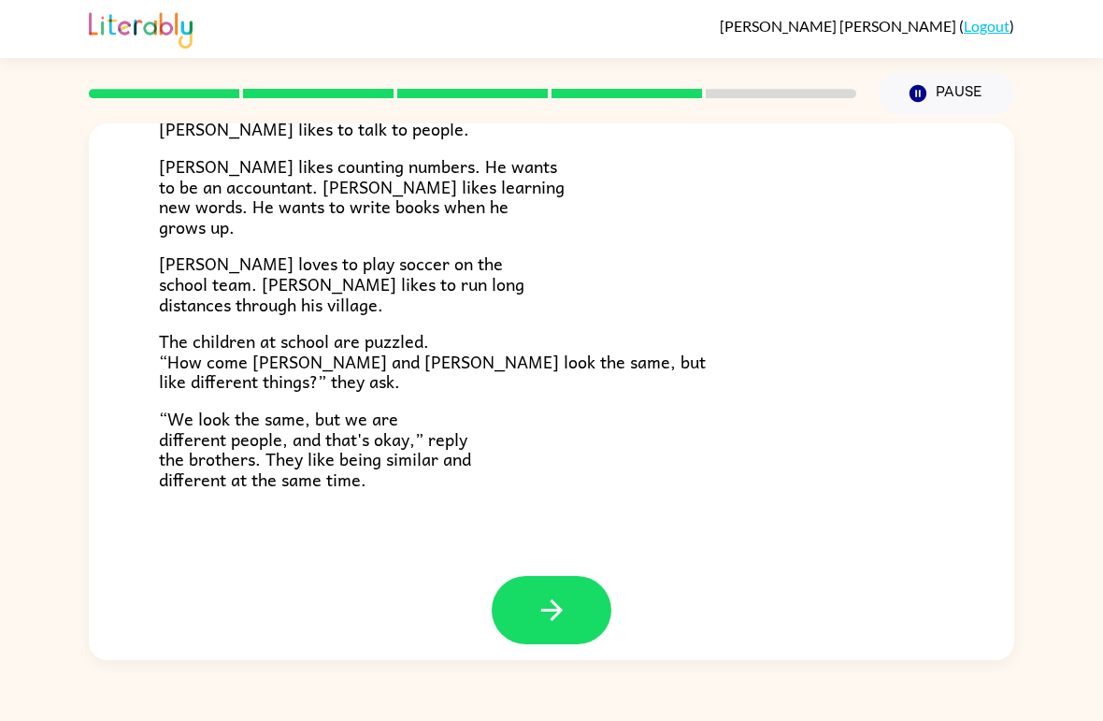
scroll to position [388, 0]
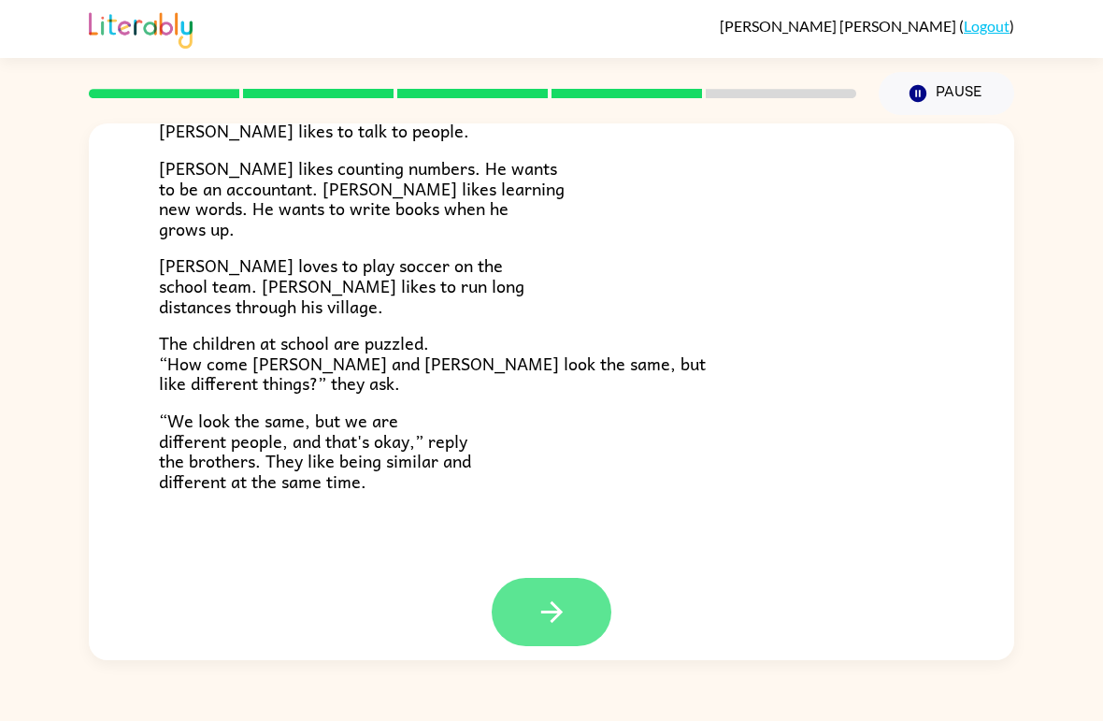
click at [561, 579] on button "button" at bounding box center [552, 612] width 120 height 68
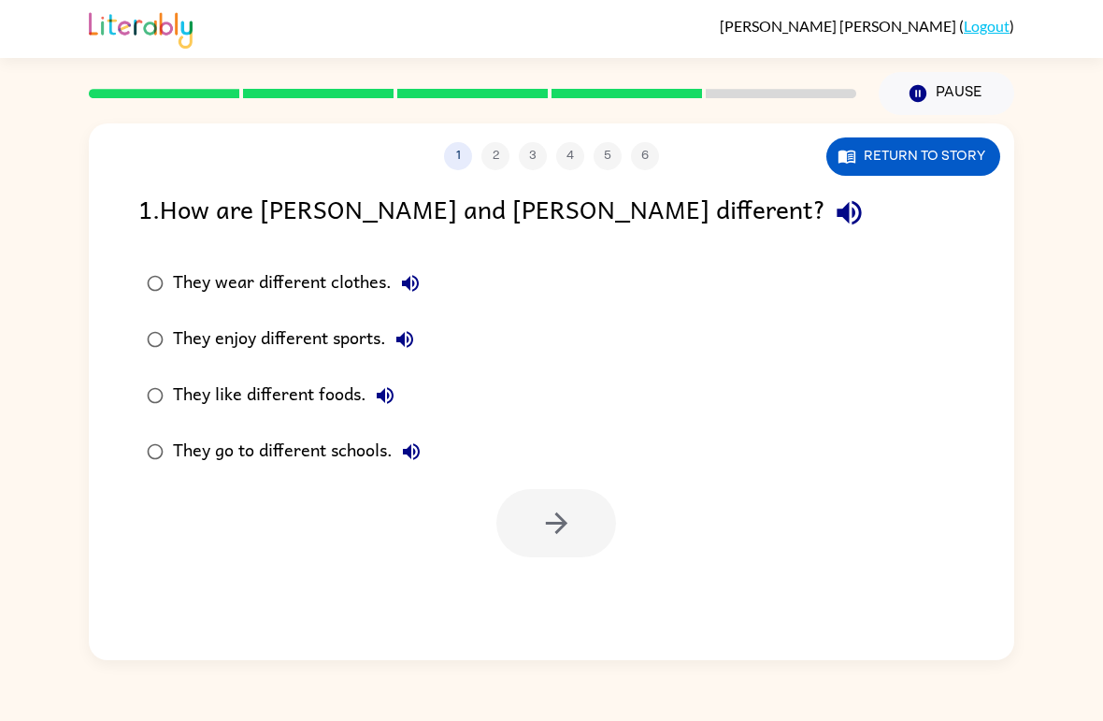
click at [241, 340] on div "They enjoy different sports." at bounding box center [298, 339] width 250 height 37
click at [565, 531] on icon "button" at bounding box center [556, 523] width 33 height 33
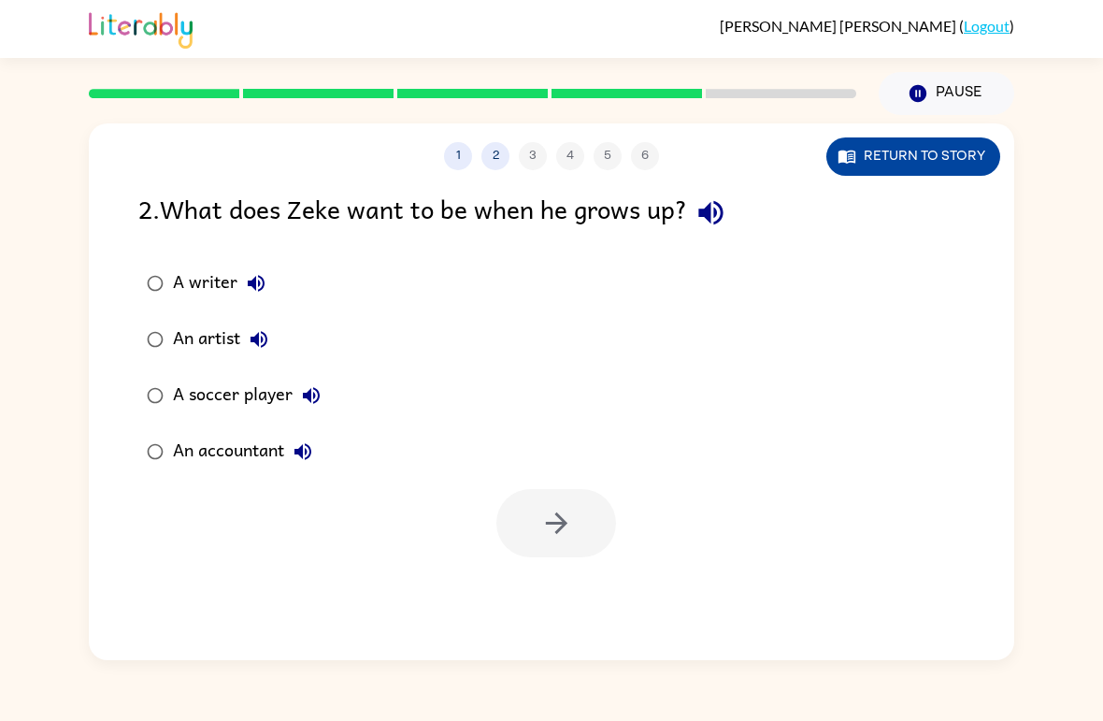
click at [895, 165] on button "Return to story" at bounding box center [913, 156] width 174 height 38
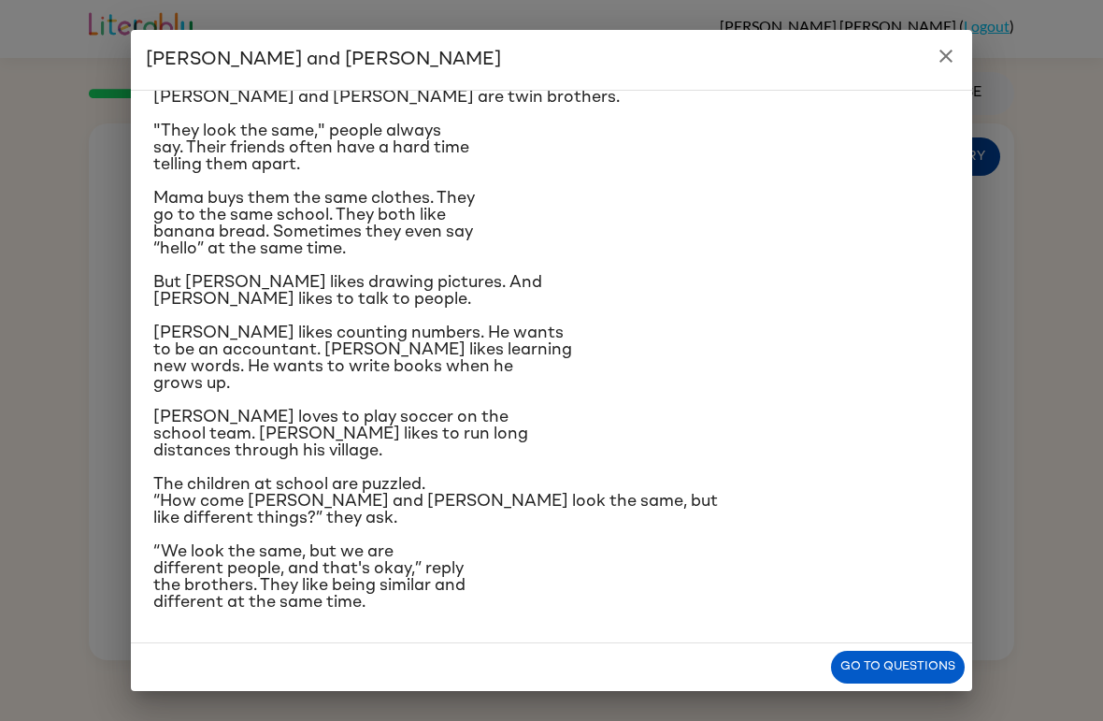
scroll to position [195, 0]
click at [942, 57] on icon "close" at bounding box center [946, 56] width 22 height 22
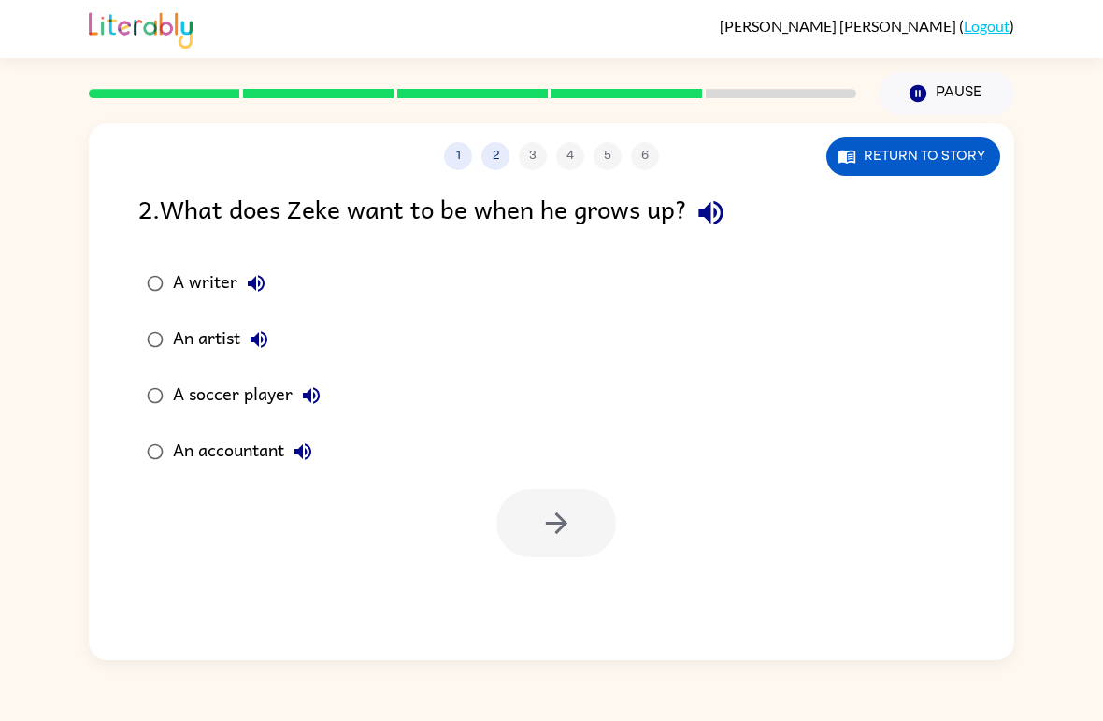
click at [218, 283] on div "A writer" at bounding box center [224, 283] width 102 height 37
click at [554, 510] on icon "button" at bounding box center [556, 523] width 33 height 33
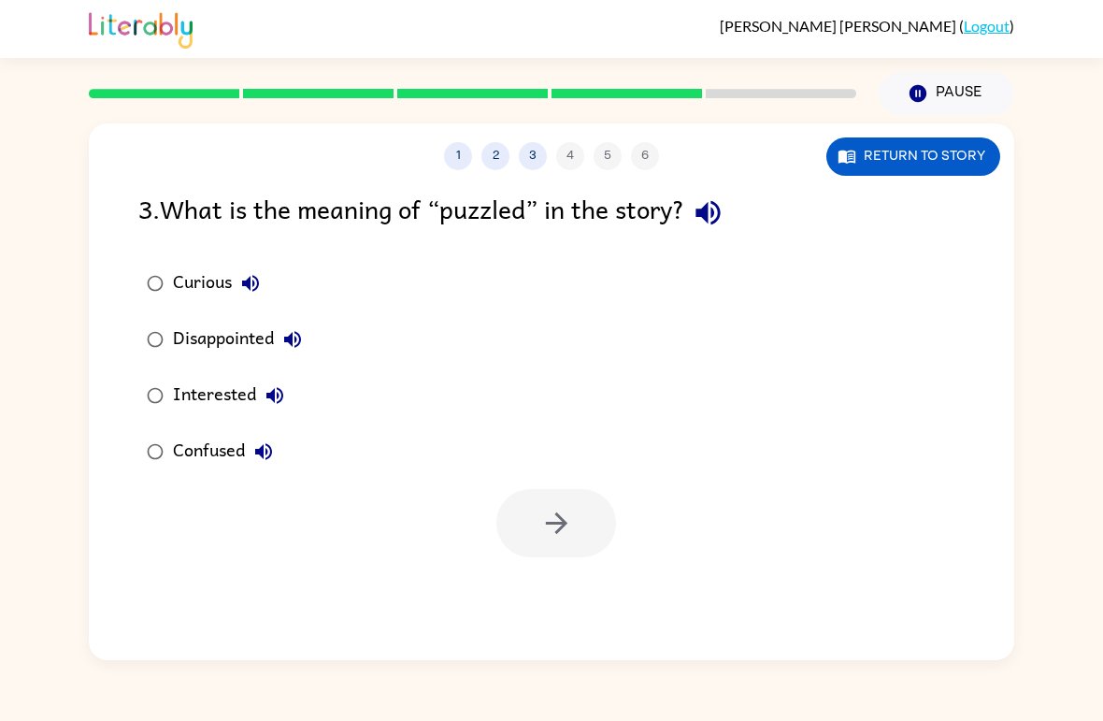
click at [207, 456] on div "Confused" at bounding box center [227, 451] width 109 height 37
click at [513, 522] on button "button" at bounding box center [556, 523] width 120 height 68
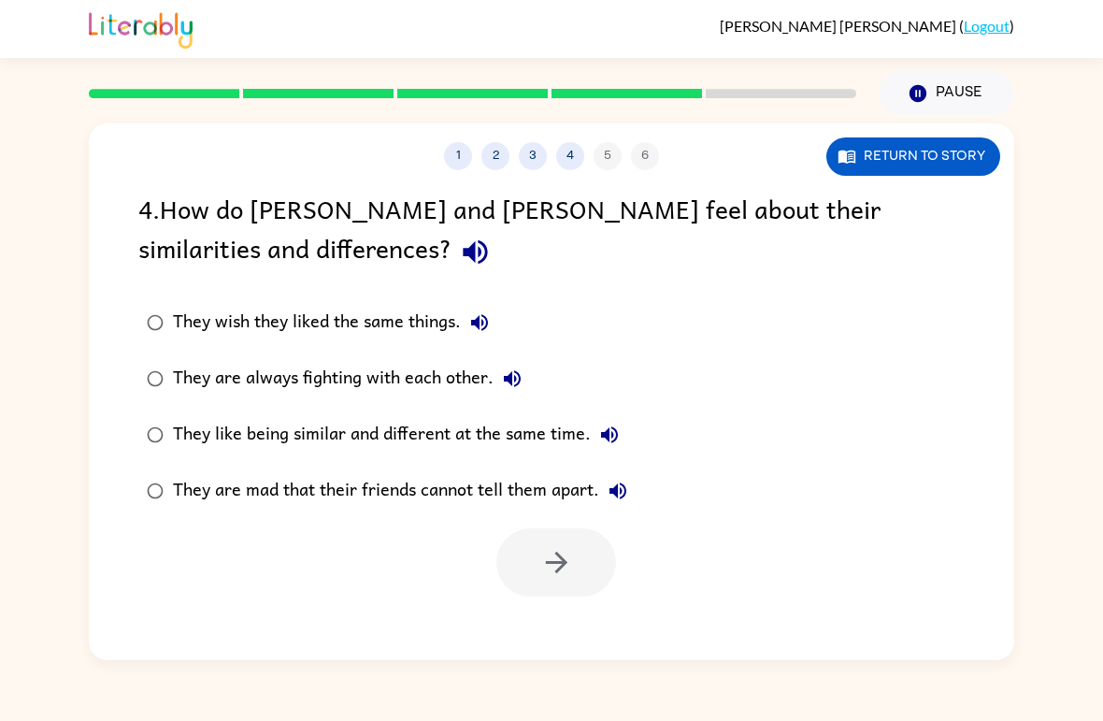
click at [271, 430] on div "They like being similar and different at the same time." at bounding box center [400, 434] width 455 height 37
click at [575, 553] on button "button" at bounding box center [556, 562] width 120 height 68
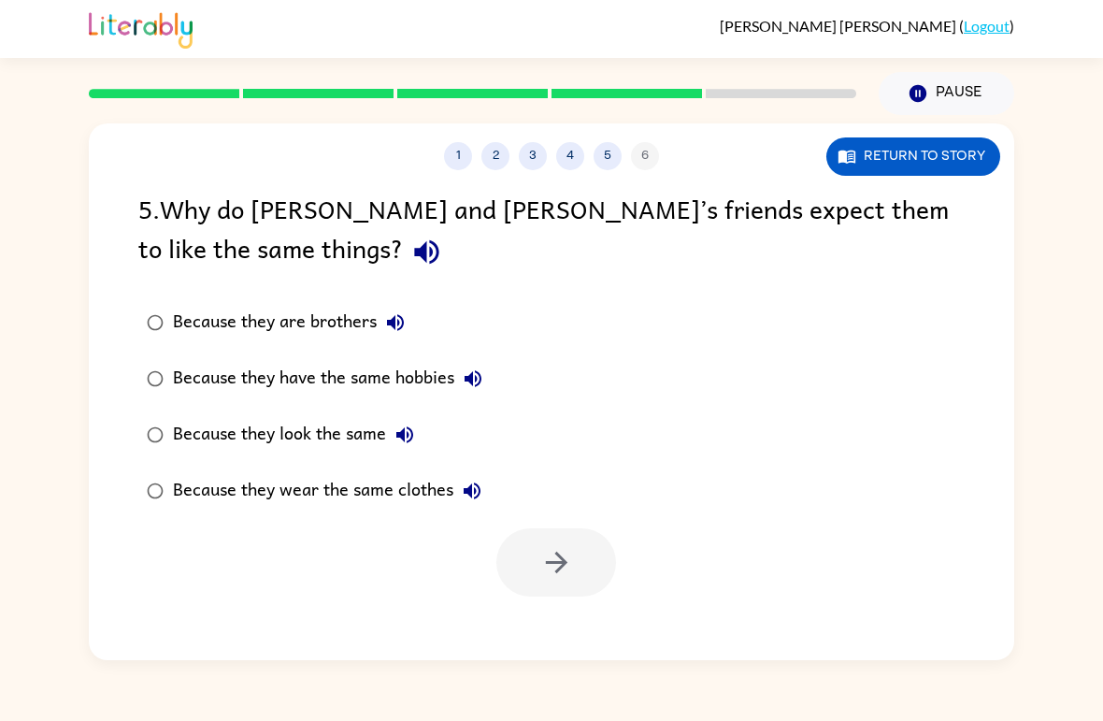
click at [235, 435] on div "Because they look the same" at bounding box center [298, 434] width 250 height 37
click at [591, 596] on button "button" at bounding box center [556, 562] width 120 height 68
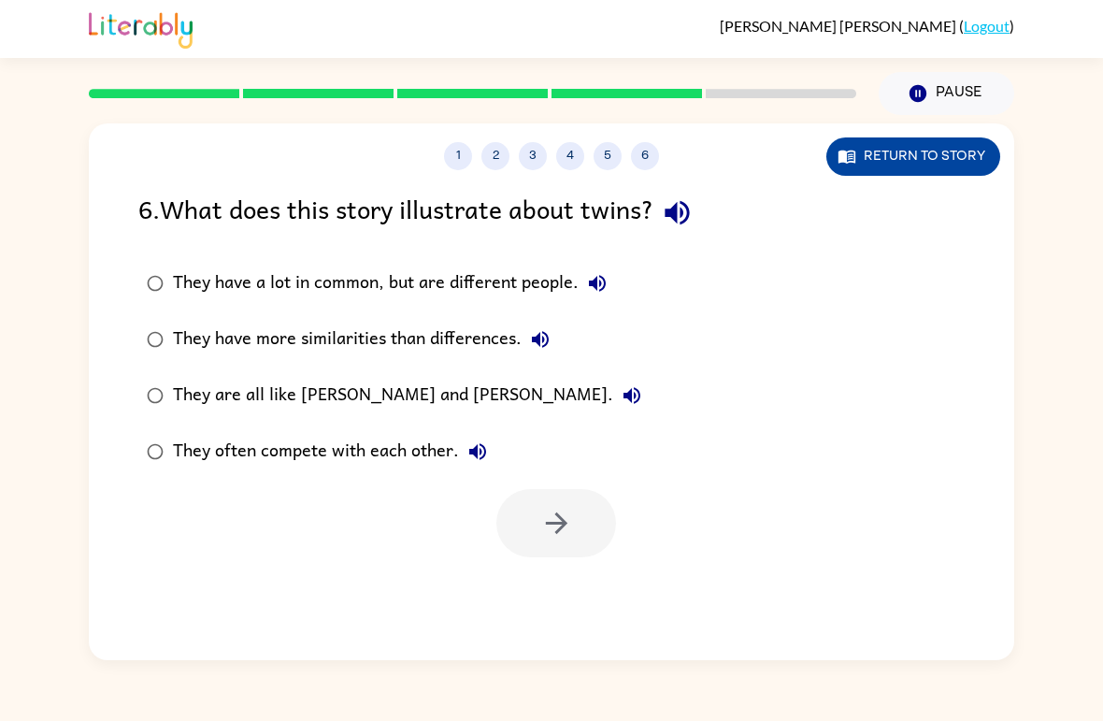
click at [925, 165] on button "Return to story" at bounding box center [913, 156] width 174 height 38
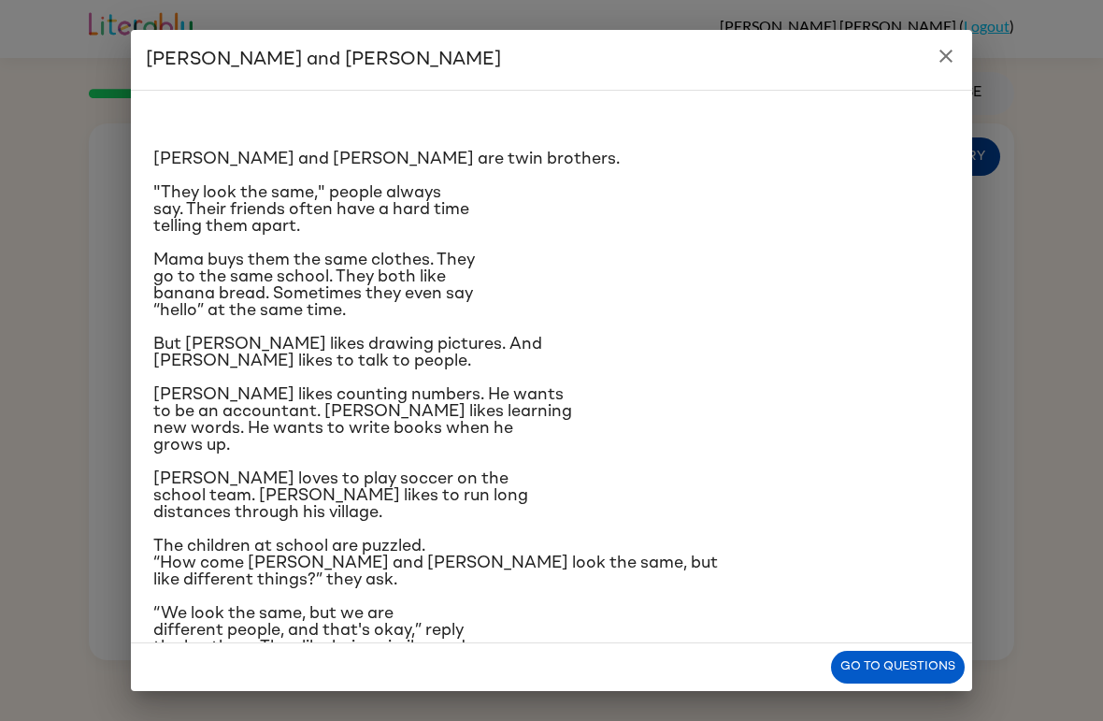
scroll to position [-1, 0]
click at [954, 52] on icon "close" at bounding box center [946, 56] width 22 height 22
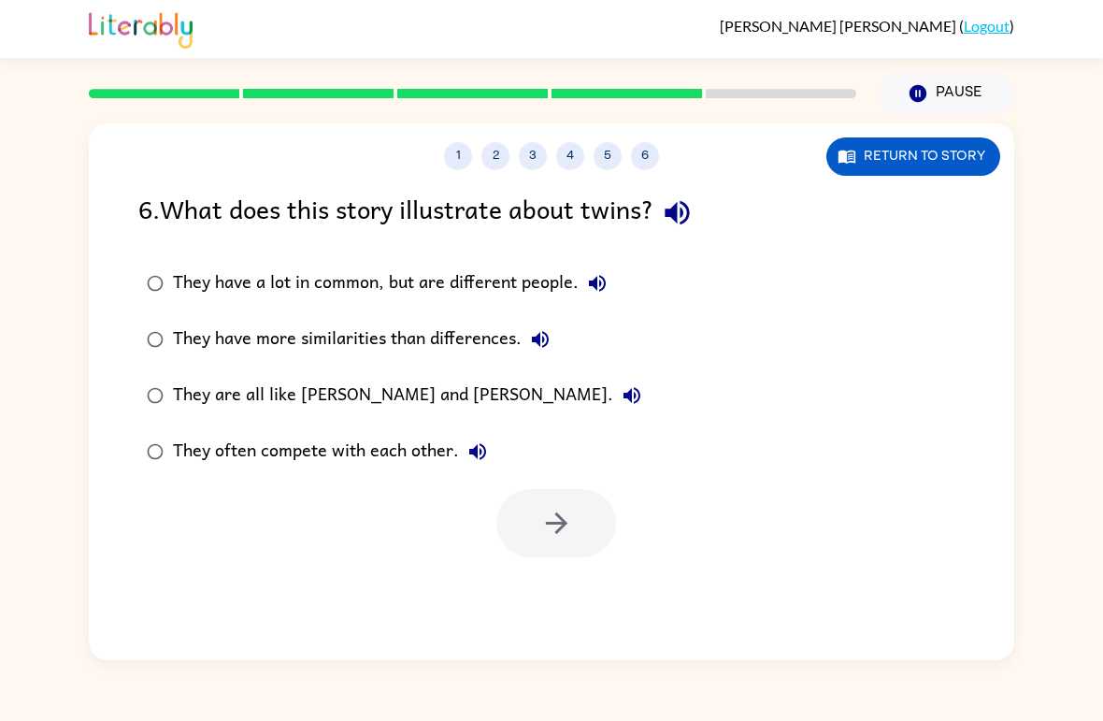
click at [222, 395] on div "They are all like [PERSON_NAME] and [PERSON_NAME]." at bounding box center [412, 395] width 478 height 37
click at [528, 535] on button "button" at bounding box center [556, 523] width 120 height 68
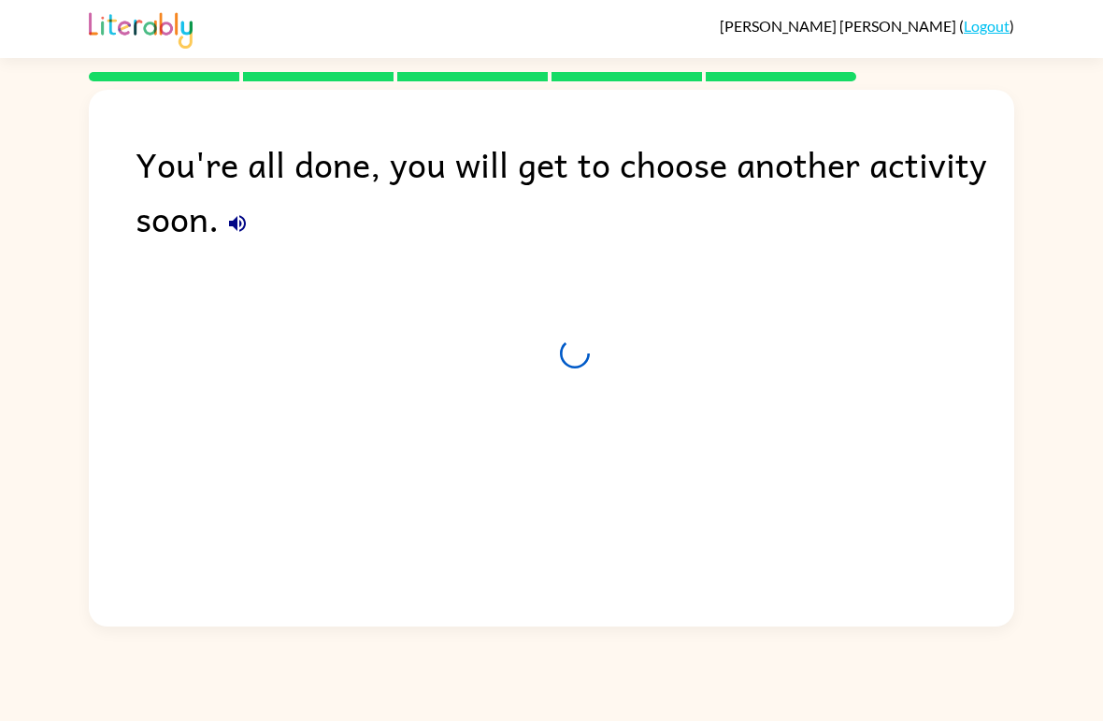
click at [3, 504] on div "You're all done, you will get to choose another activity soon." at bounding box center [551, 353] width 1103 height 545
